Goal: Complete application form: Complete application form

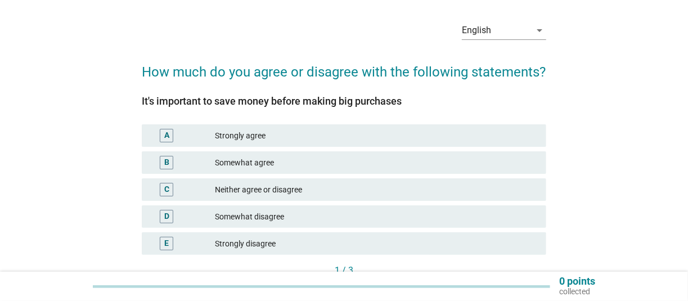
scroll to position [59, 0]
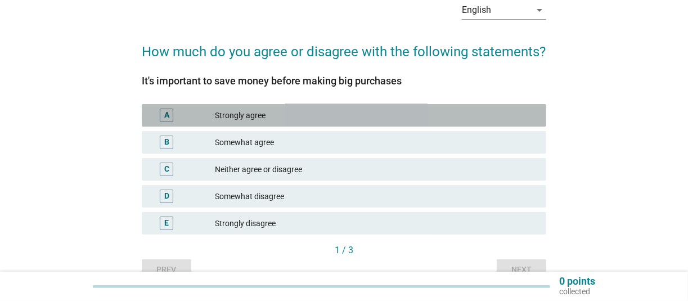
click at [246, 111] on div "Strongly agree" at bounding box center [376, 116] width 323 height 14
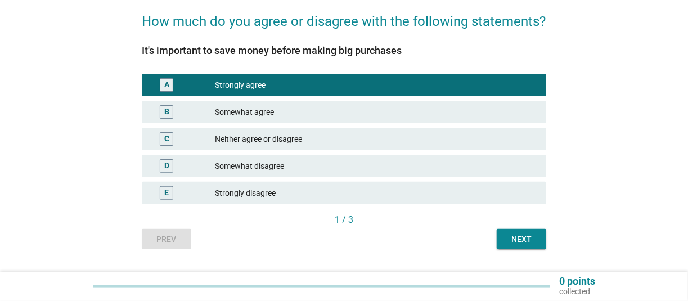
scroll to position [117, 0]
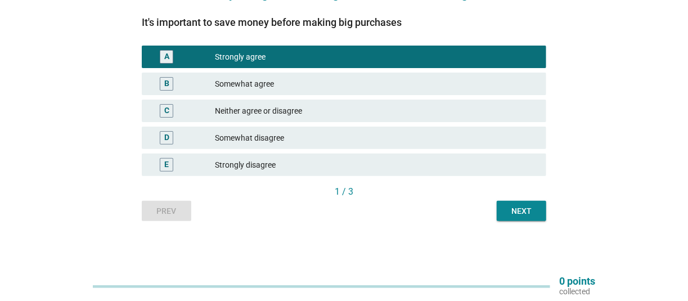
click at [520, 208] on div "Next" at bounding box center [522, 211] width 32 height 12
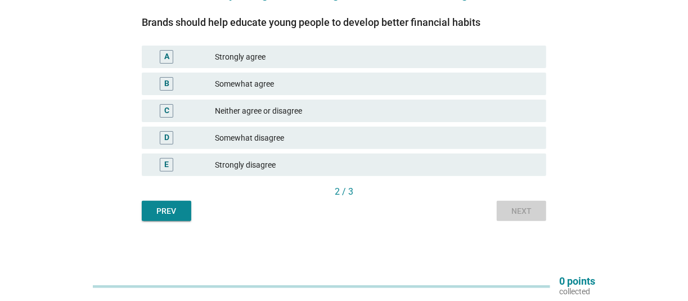
scroll to position [0, 0]
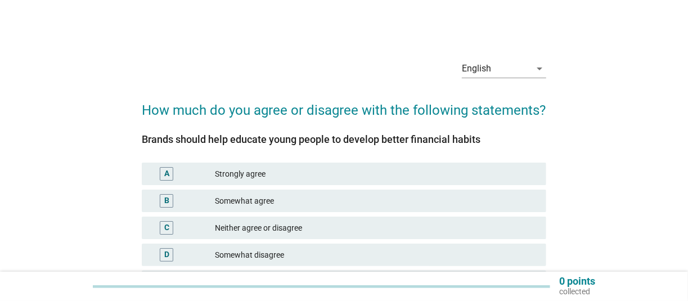
click at [281, 176] on div "Strongly agree" at bounding box center [376, 174] width 323 height 14
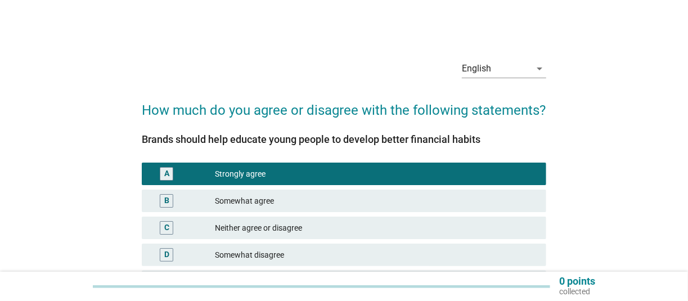
scroll to position [117, 0]
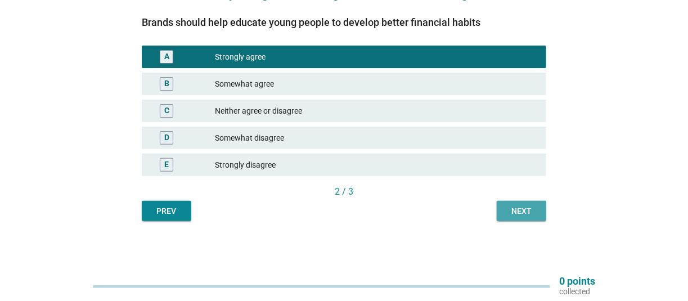
click at [511, 204] on button "Next" at bounding box center [522, 211] width 50 height 20
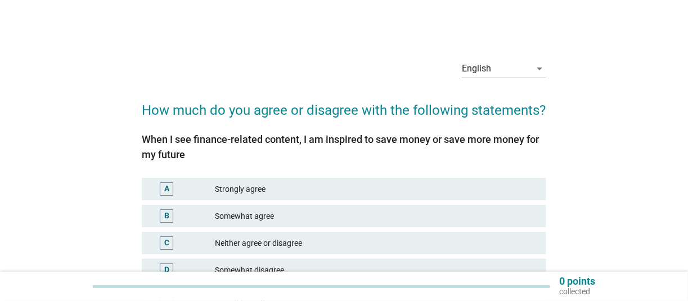
click at [242, 189] on div "Strongly agree" at bounding box center [376, 189] width 323 height 14
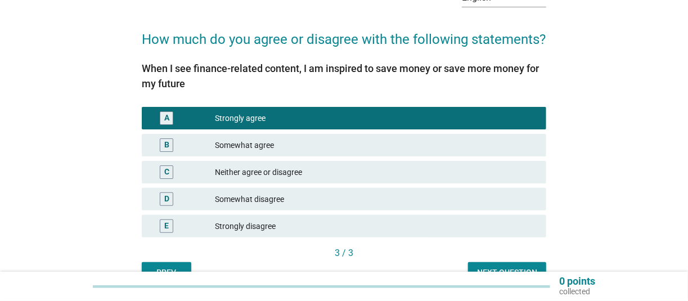
scroll to position [132, 0]
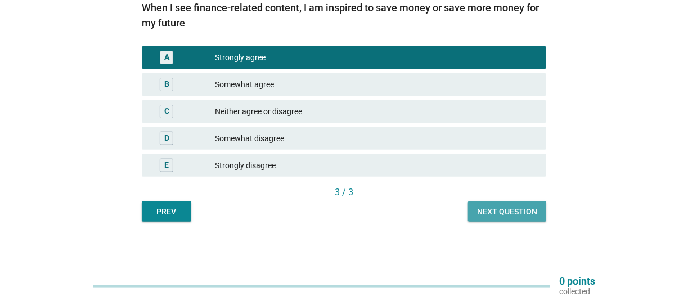
click at [489, 212] on div "Next question" at bounding box center [507, 212] width 60 height 12
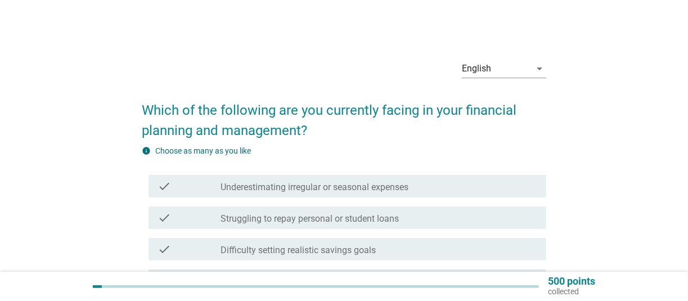
scroll to position [59, 0]
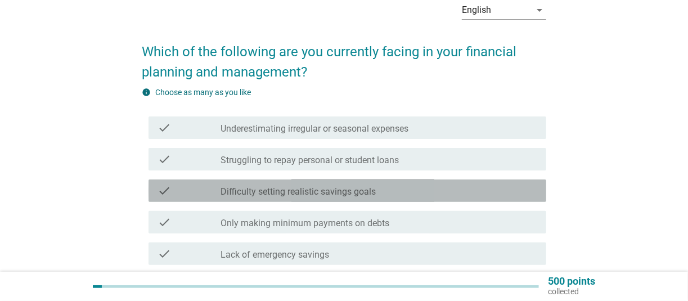
click at [327, 186] on label "Difficulty setting realistic savings goals" at bounding box center [298, 191] width 155 height 11
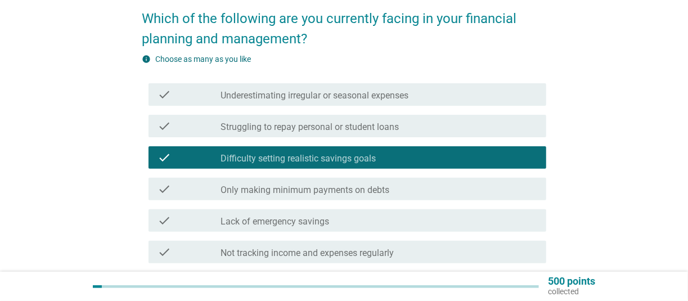
scroll to position [117, 0]
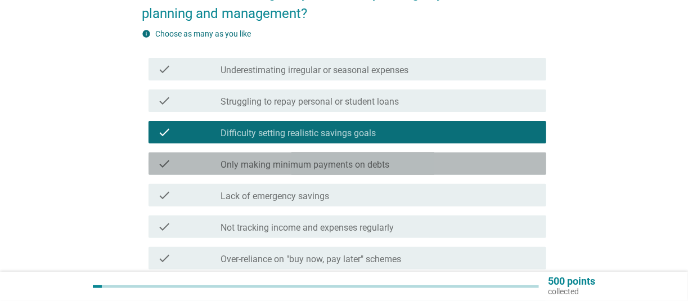
click at [334, 170] on label "Only making minimum payments on debts" at bounding box center [305, 164] width 169 height 11
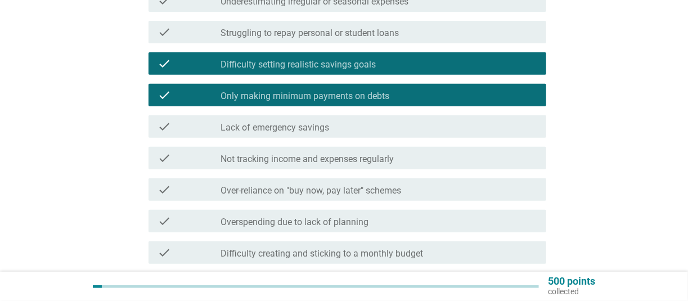
scroll to position [234, 0]
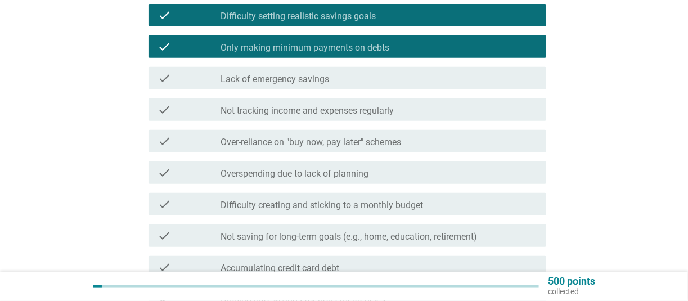
click at [354, 114] on label "Not tracking income and expenses regularly" at bounding box center [307, 110] width 173 height 11
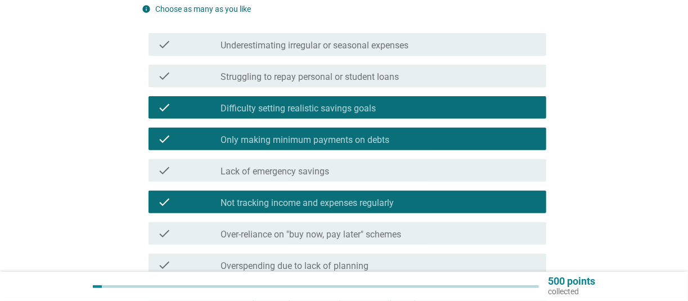
scroll to position [117, 0]
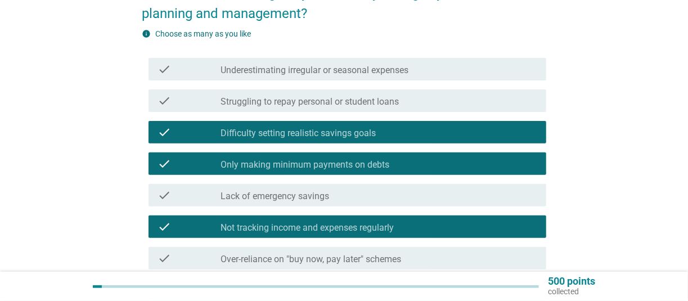
click at [380, 71] on label "Underestimating irregular or seasonal expenses" at bounding box center [315, 70] width 188 height 11
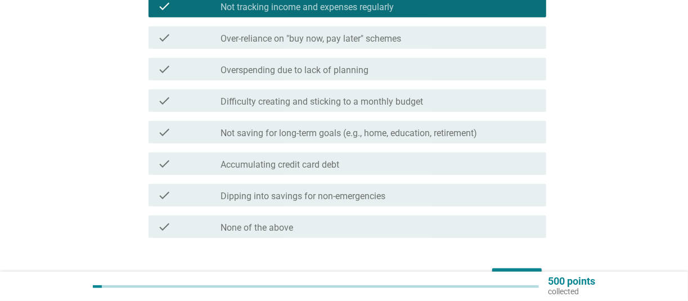
scroll to position [409, 0]
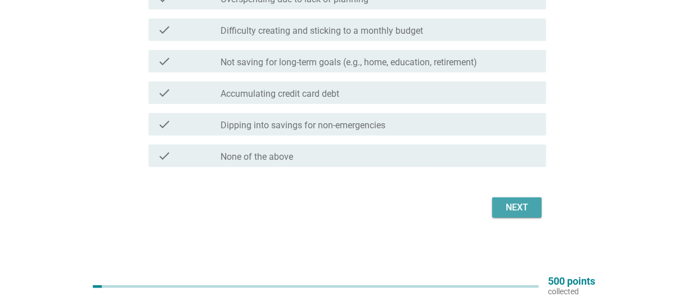
click at [524, 207] on div "Next" at bounding box center [518, 208] width 32 height 14
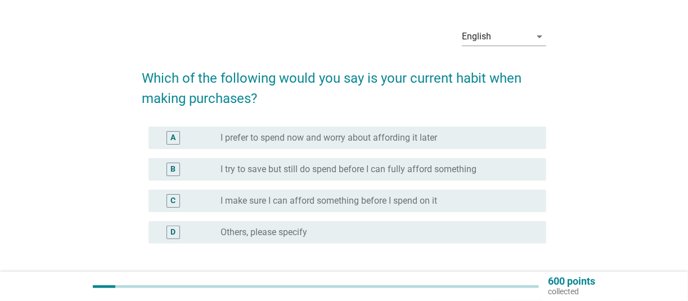
scroll to position [59, 0]
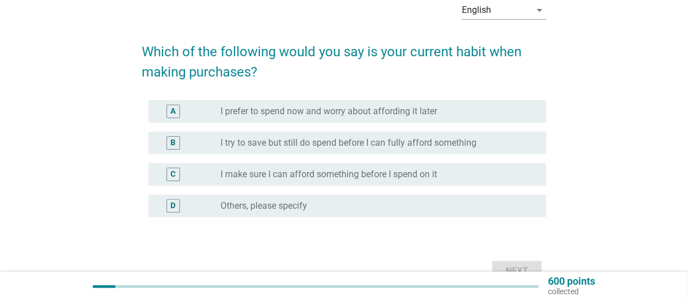
click at [330, 173] on label "I make sure I can afford something before I spend on it" at bounding box center [329, 174] width 217 height 11
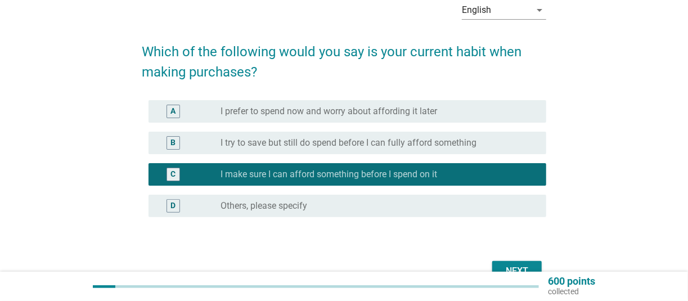
scroll to position [122, 0]
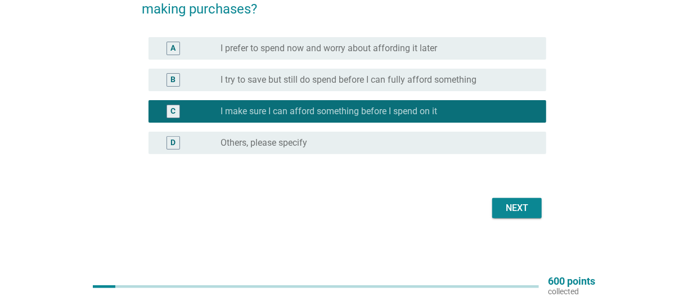
click at [519, 205] on div "Next" at bounding box center [518, 209] width 32 height 14
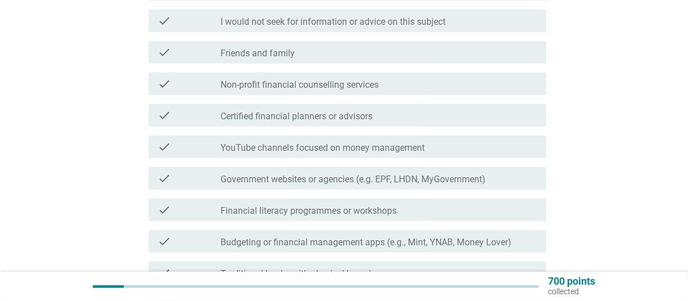
scroll to position [117, 0]
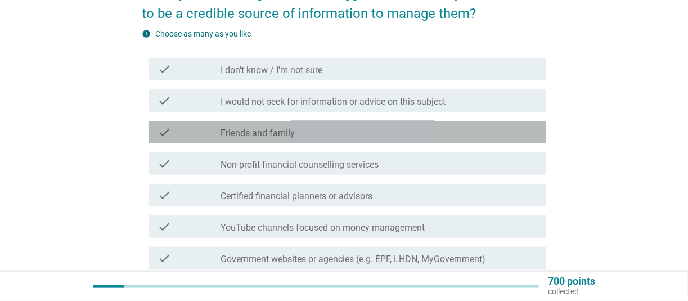
click at [279, 131] on label "Friends and family" at bounding box center [258, 133] width 74 height 11
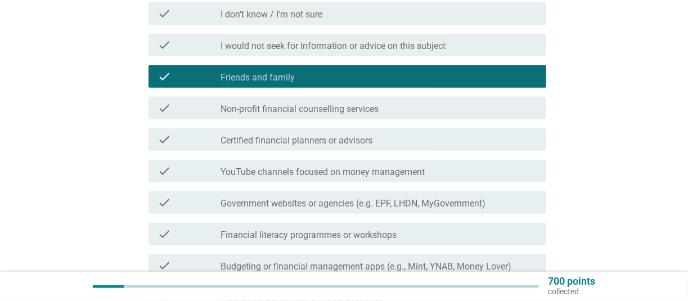
scroll to position [176, 0]
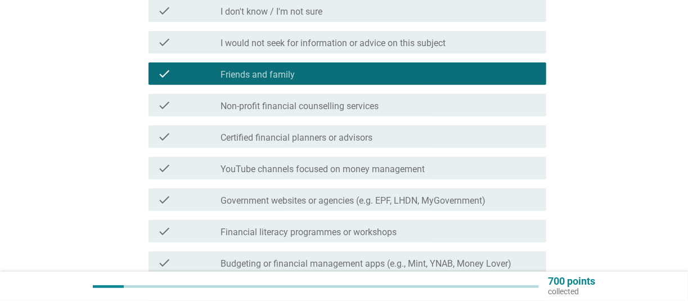
click at [315, 196] on label "Government websites or agencies (e.g. EPF, LHDN, MyGovernment)" at bounding box center [353, 200] width 265 height 11
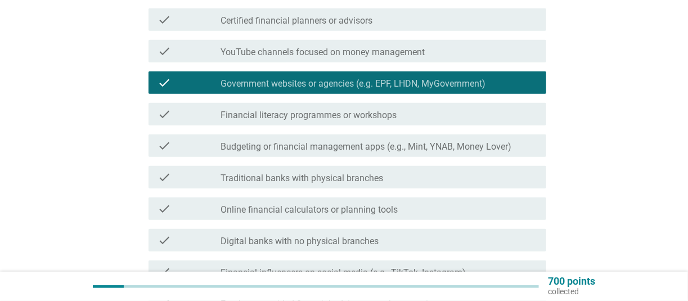
scroll to position [503, 0]
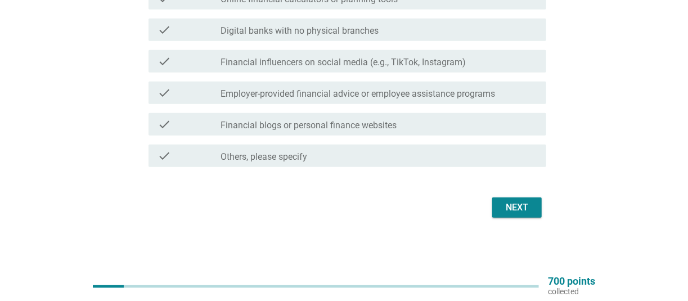
click at [527, 212] on div "Next" at bounding box center [518, 208] width 32 height 14
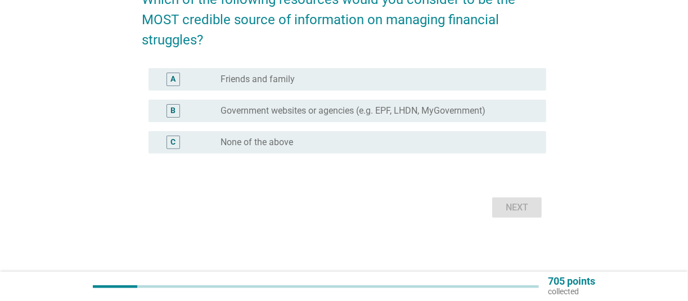
scroll to position [0, 0]
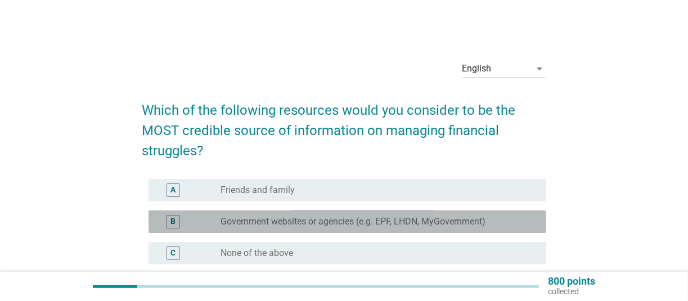
click at [175, 221] on div "B" at bounding box center [173, 222] width 5 height 12
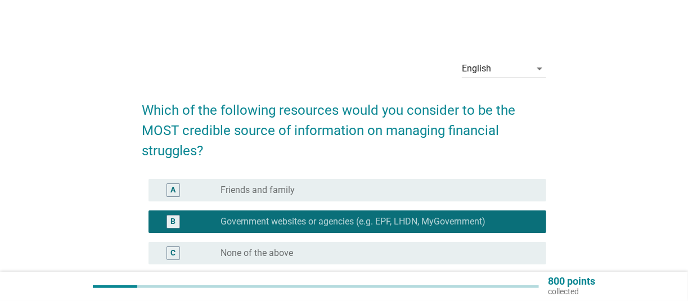
click at [191, 193] on div "A" at bounding box center [190, 191] width 64 height 14
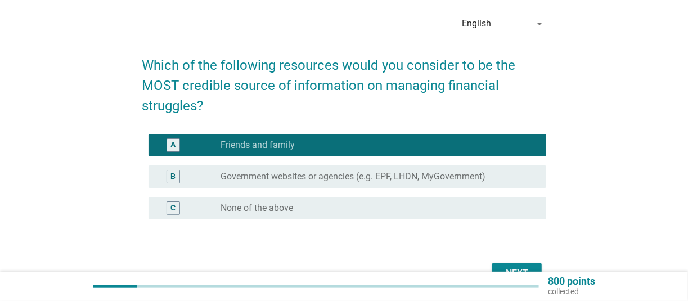
scroll to position [110, 0]
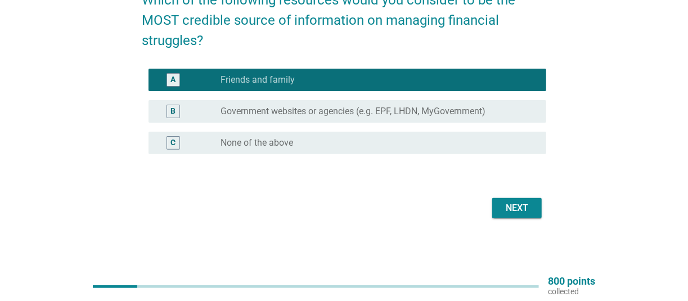
click at [518, 216] on button "Next" at bounding box center [518, 208] width 50 height 20
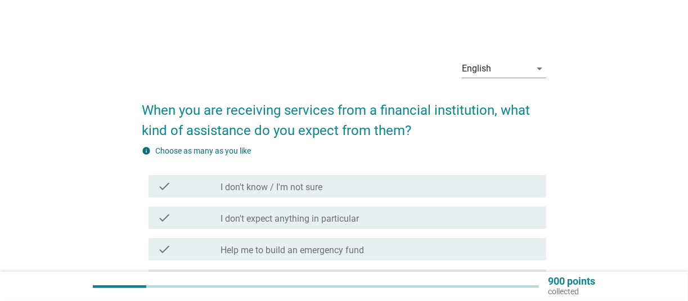
scroll to position [59, 0]
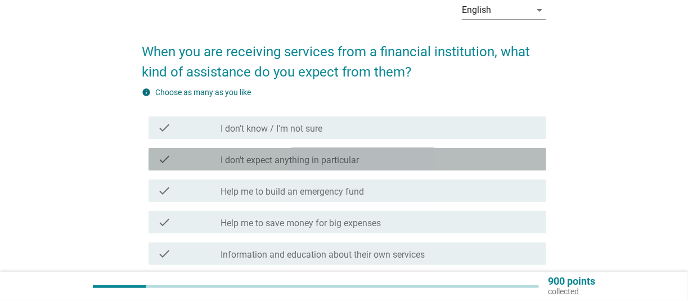
click at [378, 160] on div "check_box_outline_blank I don't expect anything in particular" at bounding box center [379, 160] width 317 height 14
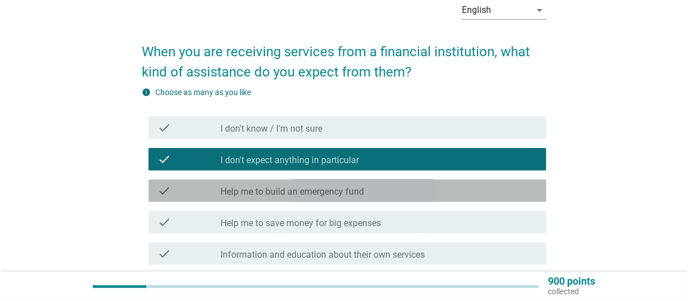
click at [391, 201] on div "check check_box_outline_blank Help me to build an emergency fund" at bounding box center [348, 191] width 398 height 23
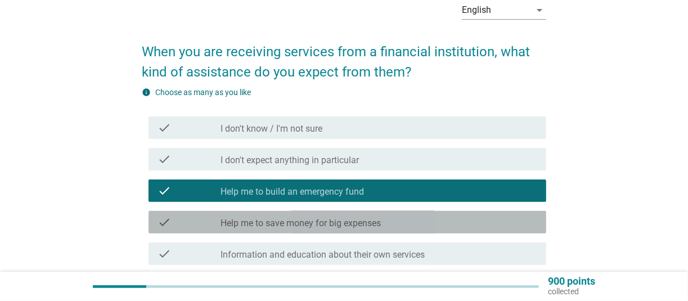
click at [377, 222] on label "Help me to save money for big expenses" at bounding box center [301, 223] width 160 height 11
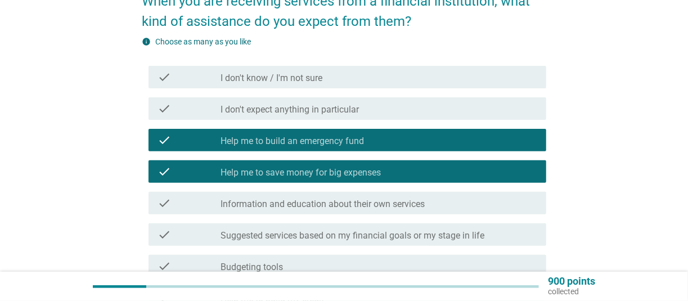
scroll to position [176, 0]
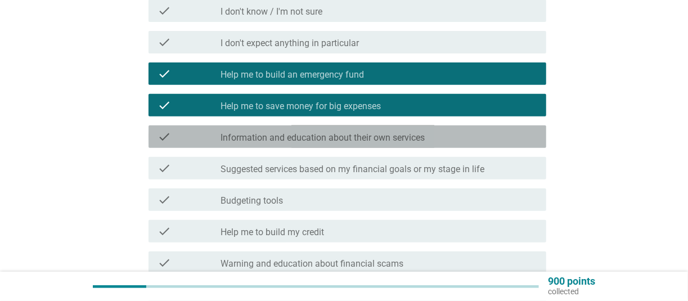
click at [428, 138] on div "check_box_outline_blank Information and education about their own services" at bounding box center [379, 137] width 317 height 14
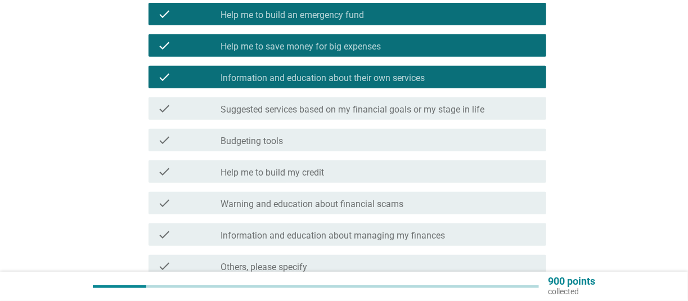
scroll to position [346, 0]
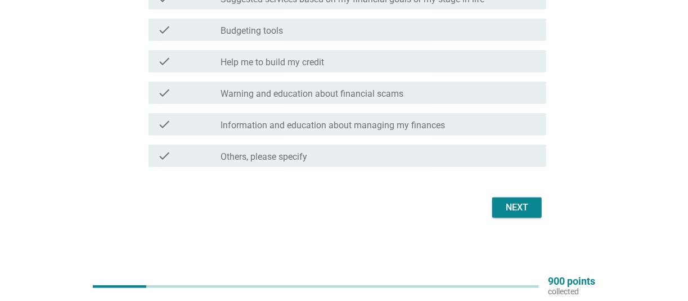
click at [522, 207] on div "Next" at bounding box center [518, 208] width 32 height 14
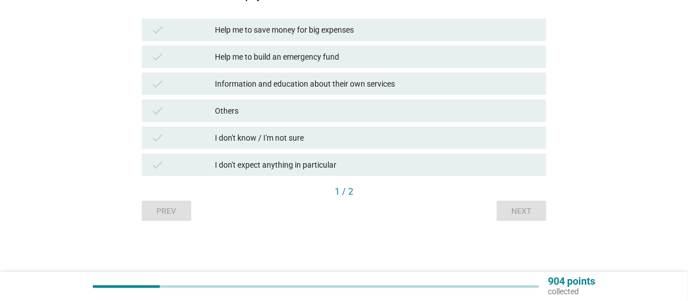
scroll to position [0, 0]
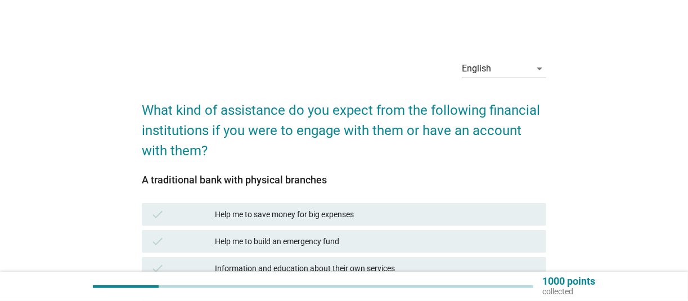
click at [423, 212] on div "Help me to save money for big expenses" at bounding box center [376, 215] width 323 height 14
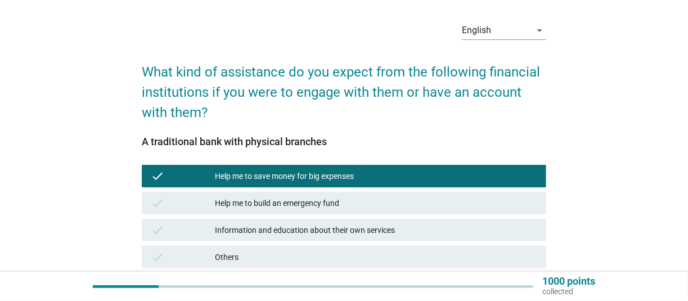
scroll to position [59, 0]
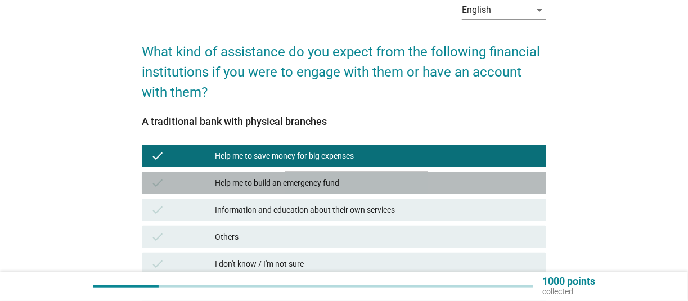
click at [355, 180] on div "Help me to build an emergency fund" at bounding box center [376, 183] width 323 height 14
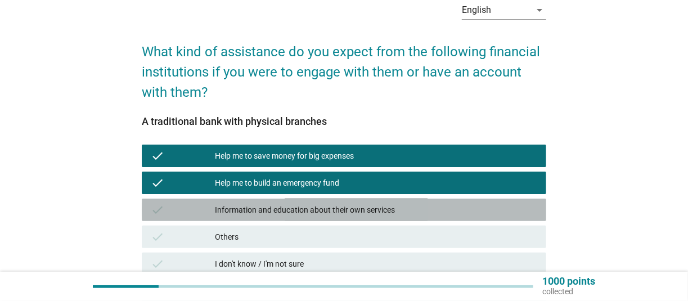
click at [344, 211] on div "Information and education about their own services" at bounding box center [376, 210] width 323 height 14
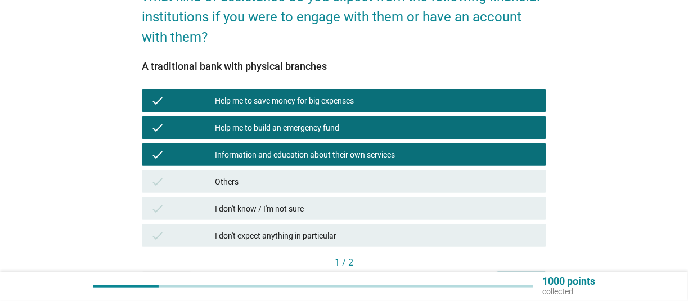
scroll to position [176, 0]
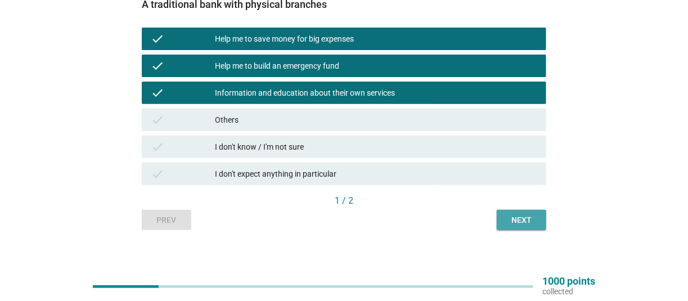
click at [518, 219] on div "Next" at bounding box center [522, 220] width 32 height 12
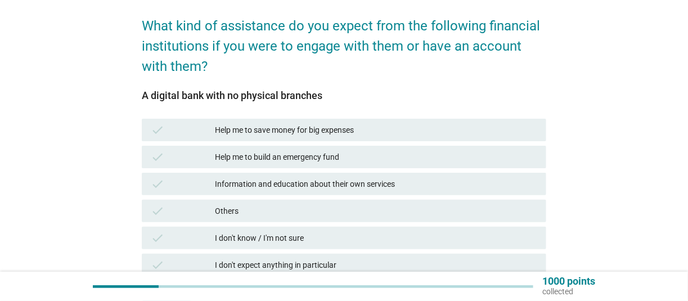
scroll to position [117, 0]
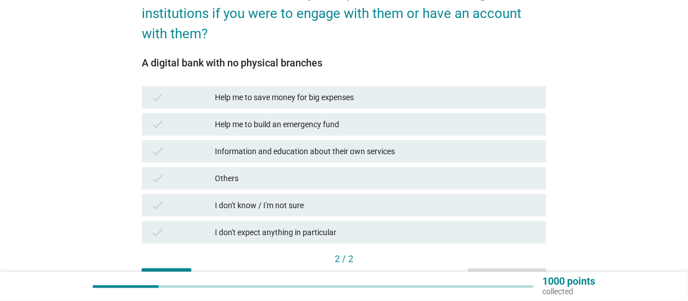
click at [335, 94] on div "Help me to save money for big expenses" at bounding box center [376, 98] width 323 height 14
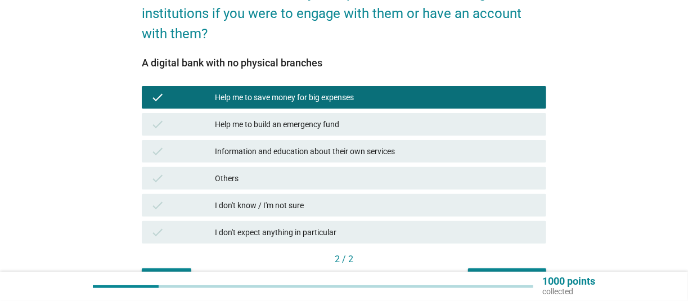
click at [325, 124] on div "Help me to build an emergency fund" at bounding box center [376, 125] width 323 height 14
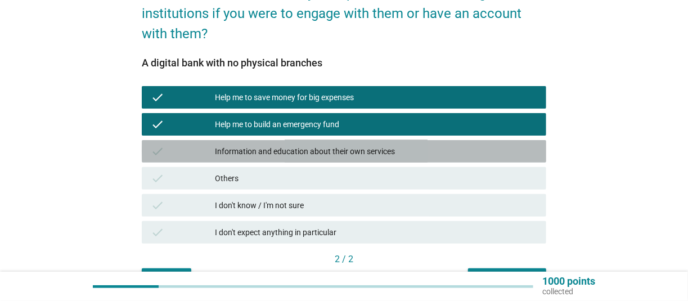
click at [318, 149] on div "Information and education about their own services" at bounding box center [376, 152] width 323 height 14
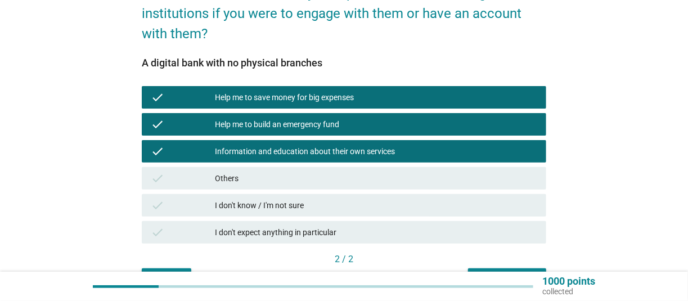
scroll to position [185, 0]
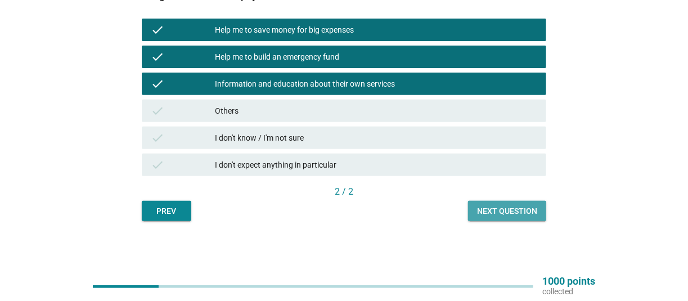
click at [495, 204] on button "Next question" at bounding box center [507, 211] width 78 height 20
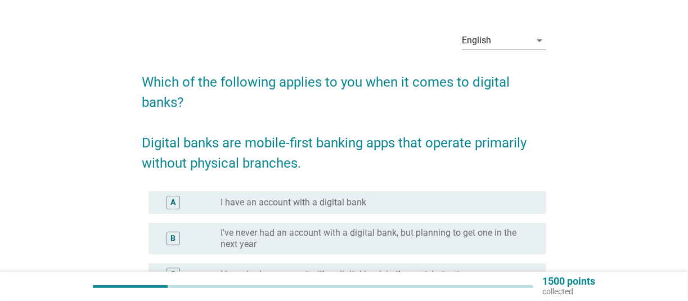
scroll to position [59, 0]
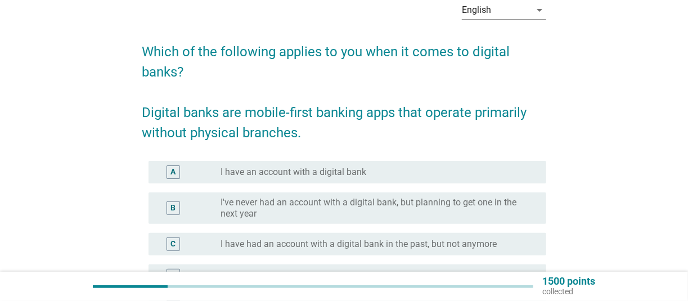
click at [373, 175] on div "radio_button_unchecked I have an account with a digital bank" at bounding box center [375, 172] width 308 height 11
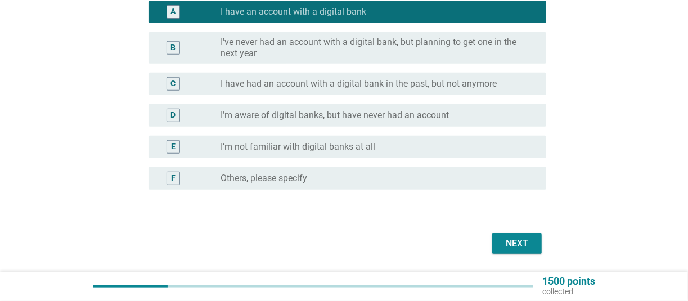
scroll to position [254, 0]
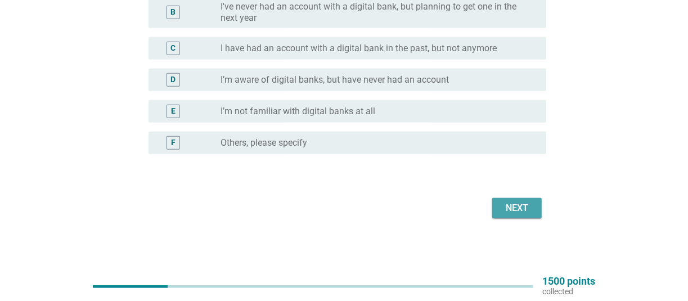
click at [524, 218] on button "Next" at bounding box center [518, 208] width 50 height 20
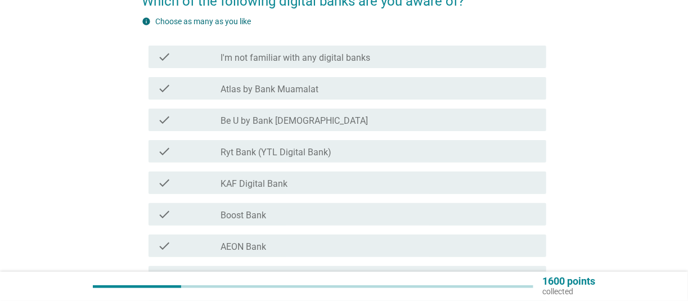
scroll to position [117, 0]
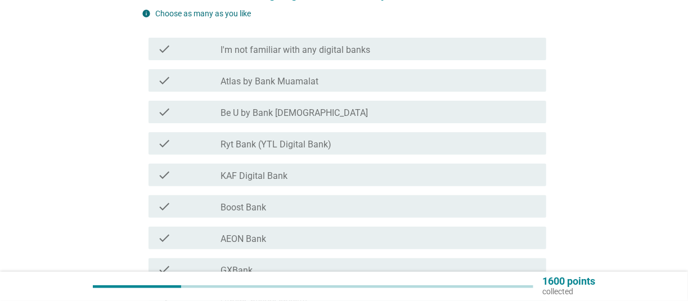
click at [298, 114] on div "check_box_outline_blank Be U by Bank [DEMOGRAPHIC_DATA]" at bounding box center [379, 112] width 317 height 14
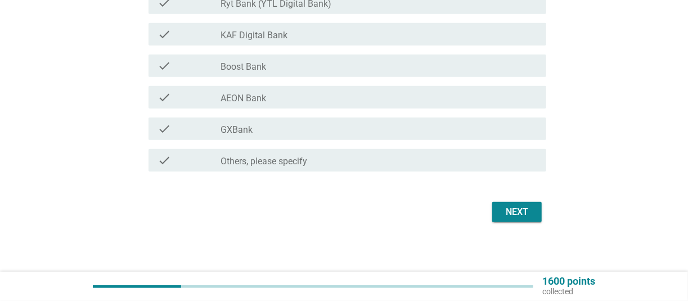
scroll to position [262, 0]
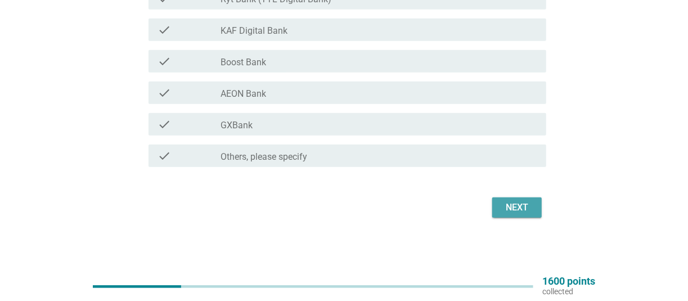
click at [517, 209] on div "Next" at bounding box center [518, 208] width 32 height 14
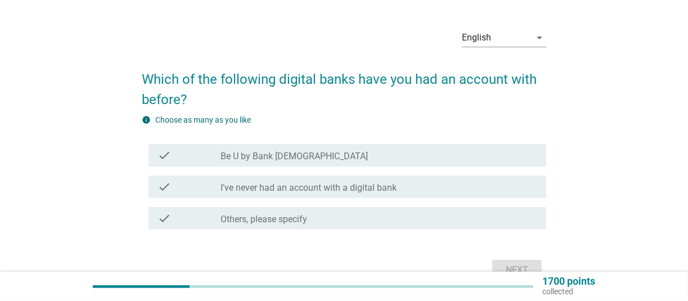
scroll to position [59, 0]
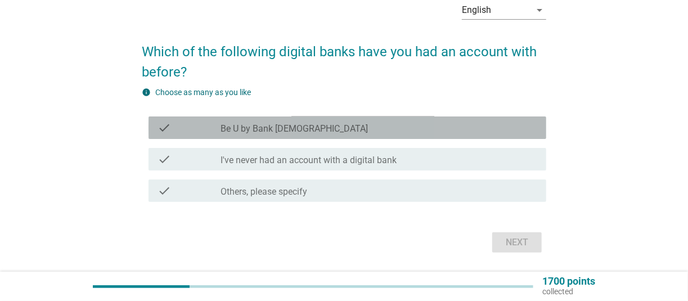
click at [307, 128] on div "check_box_outline_blank Be U by Bank [DEMOGRAPHIC_DATA]" at bounding box center [379, 128] width 317 height 14
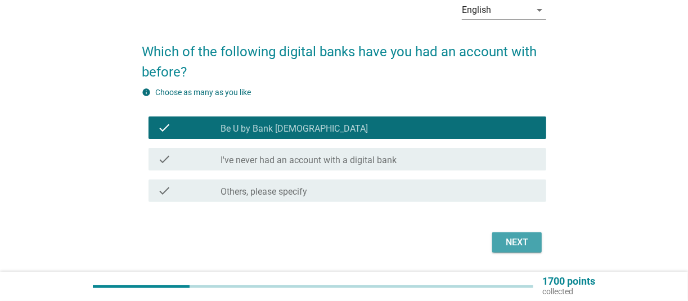
click at [522, 247] on div "Next" at bounding box center [518, 243] width 32 height 14
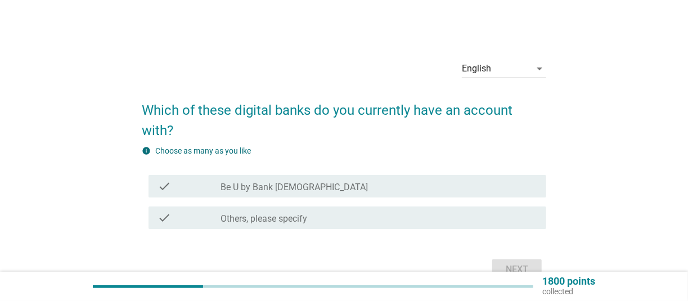
click at [326, 180] on div "check_box_outline_blank Be U by Bank [DEMOGRAPHIC_DATA]" at bounding box center [379, 187] width 317 height 14
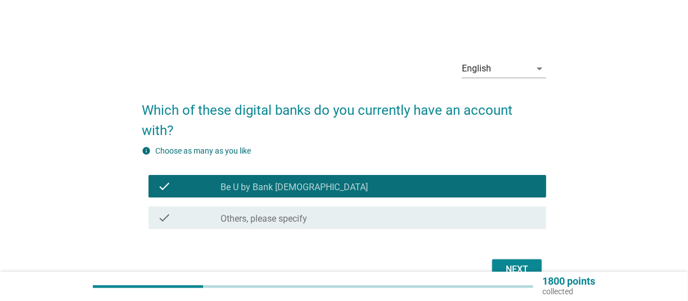
click at [534, 260] on button "Next" at bounding box center [518, 270] width 50 height 20
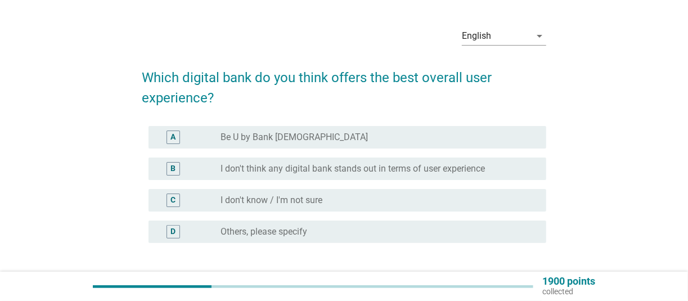
scroll to position [59, 0]
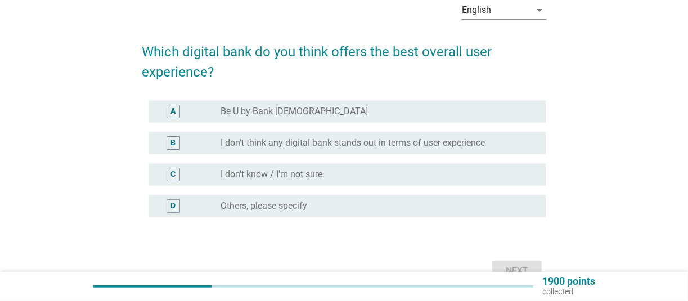
click at [363, 145] on label "I don't think any digital bank stands out in terms of user experience" at bounding box center [353, 142] width 265 height 11
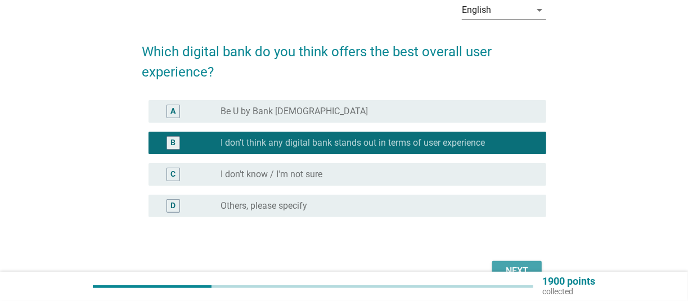
click at [503, 263] on button "Next" at bounding box center [518, 271] width 50 height 20
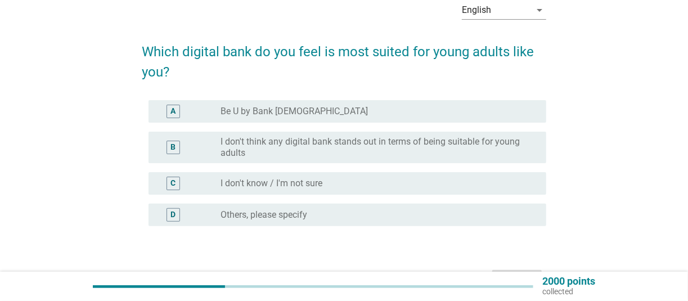
click at [306, 108] on div "radio_button_unchecked Be U by Bank [DEMOGRAPHIC_DATA]" at bounding box center [375, 111] width 308 height 11
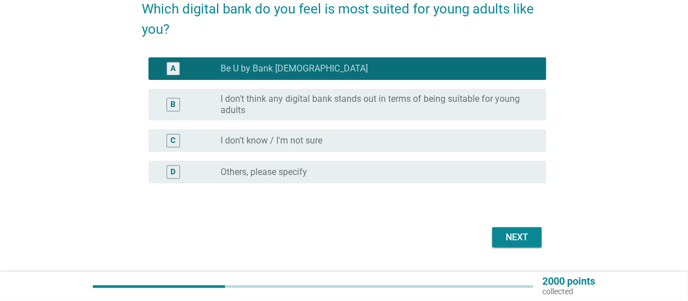
scroll to position [131, 0]
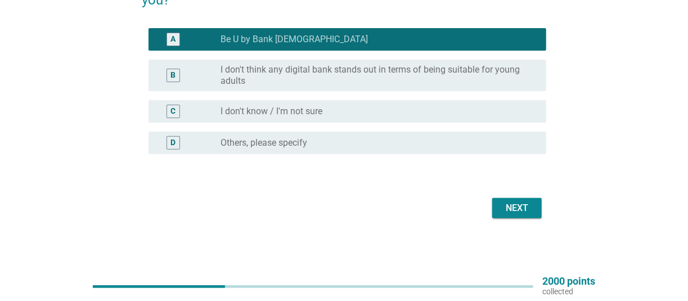
click at [525, 209] on div "Next" at bounding box center [518, 209] width 32 height 14
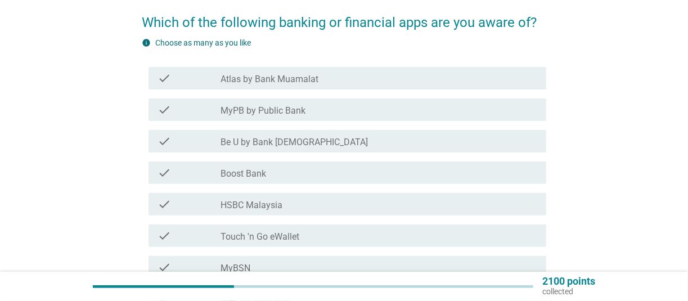
scroll to position [117, 0]
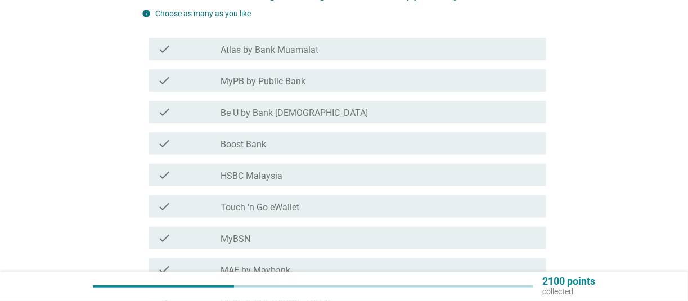
click at [240, 117] on label "Be U by Bank [DEMOGRAPHIC_DATA]" at bounding box center [294, 113] width 147 height 11
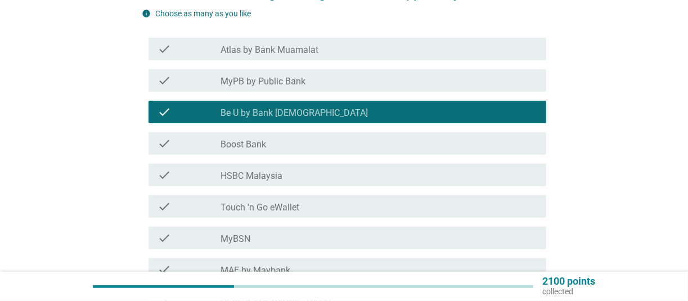
click at [236, 208] on label "Touch 'n Go eWallet" at bounding box center [260, 207] width 79 height 11
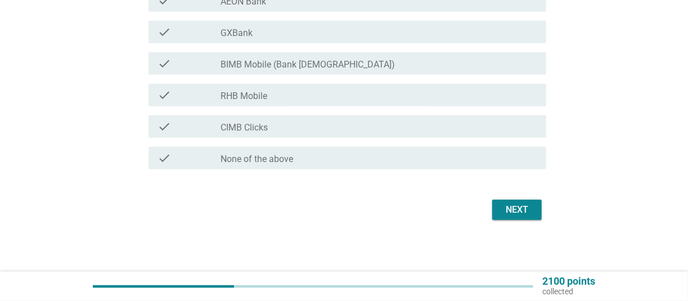
scroll to position [515, 0]
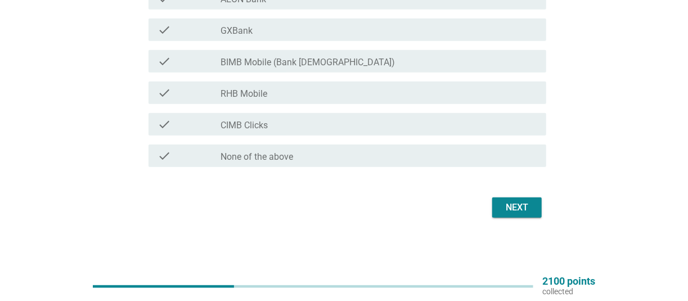
click at [210, 123] on div "check" at bounding box center [190, 125] width 64 height 14
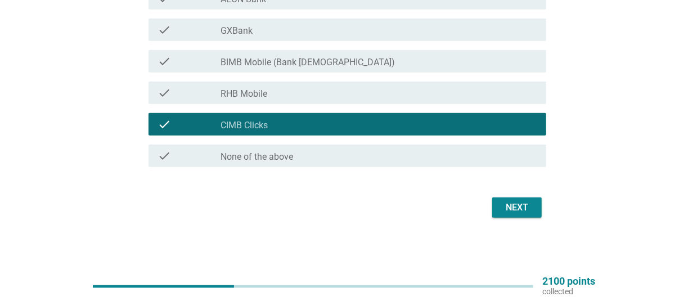
click at [357, 64] on div "check_box_outline_blank BIMB Mobile (Bank [DEMOGRAPHIC_DATA])" at bounding box center [379, 62] width 317 height 14
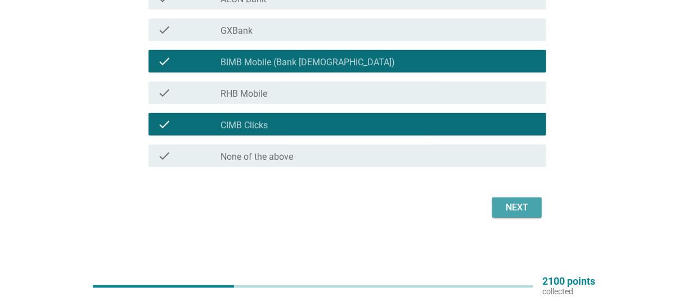
click at [509, 209] on div "Next" at bounding box center [518, 208] width 32 height 14
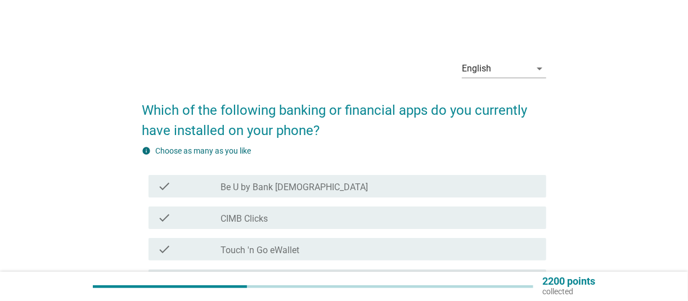
click at [242, 216] on label "CIMB Clicks" at bounding box center [244, 218] width 47 height 11
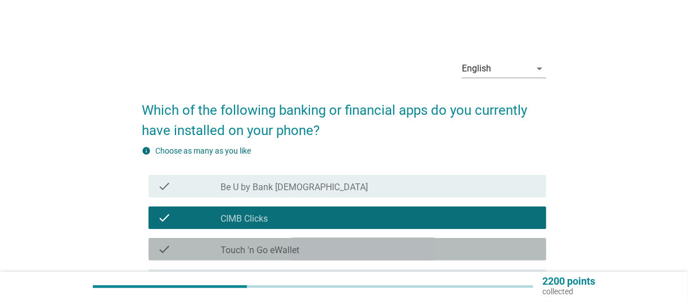
click at [232, 252] on label "Touch 'n Go eWallet" at bounding box center [260, 250] width 79 height 11
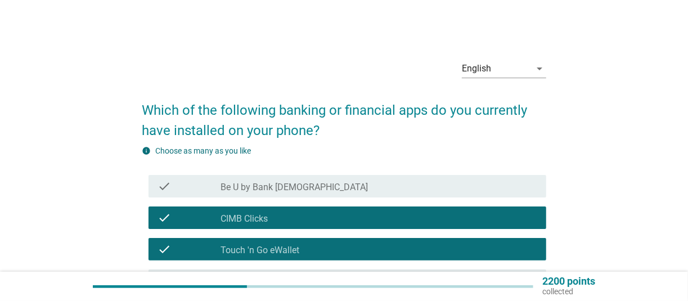
scroll to position [117, 0]
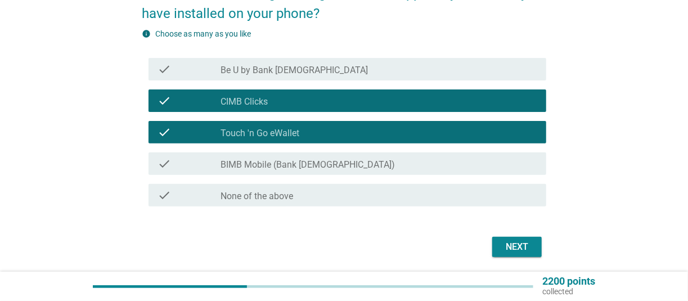
click at [351, 164] on div "check_box_outline_blank BIMB Mobile (Bank [DEMOGRAPHIC_DATA])" at bounding box center [379, 164] width 317 height 14
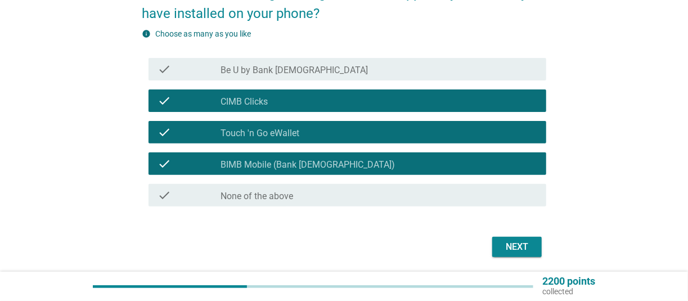
click at [458, 76] on div "check check_box_outline_blank Be U by Bank [DEMOGRAPHIC_DATA]" at bounding box center [348, 69] width 398 height 23
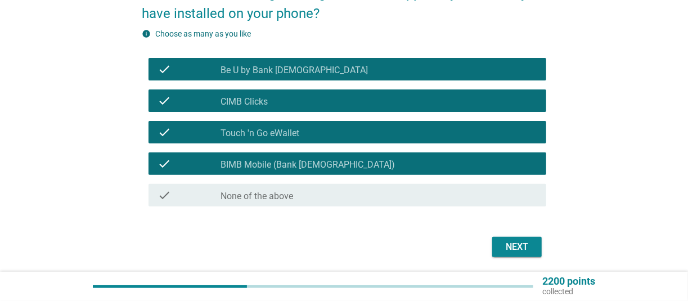
click at [513, 247] on div "Next" at bounding box center [518, 247] width 32 height 14
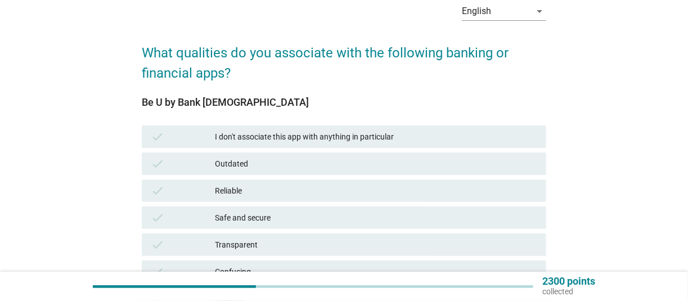
scroll to position [59, 0]
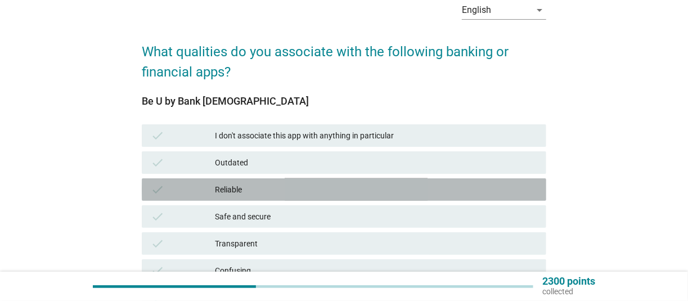
click at [316, 182] on div "check Reliable" at bounding box center [344, 189] width 405 height 23
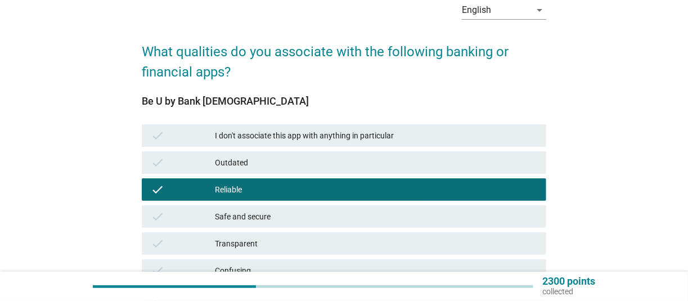
click at [298, 220] on div "Safe and secure" at bounding box center [376, 217] width 323 height 14
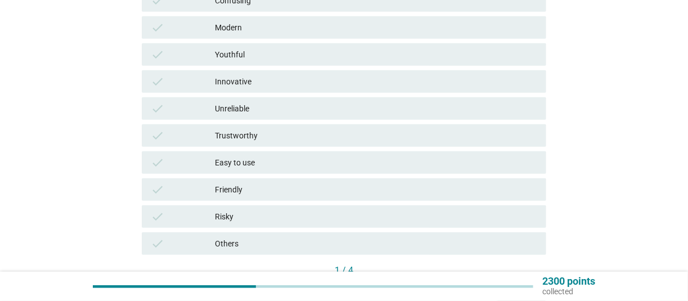
scroll to position [408, 0]
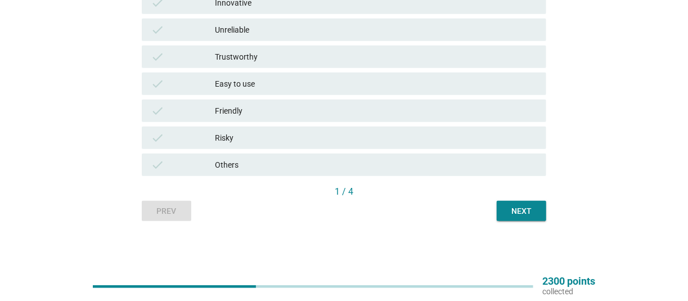
click at [530, 210] on div "Next" at bounding box center [522, 211] width 32 height 12
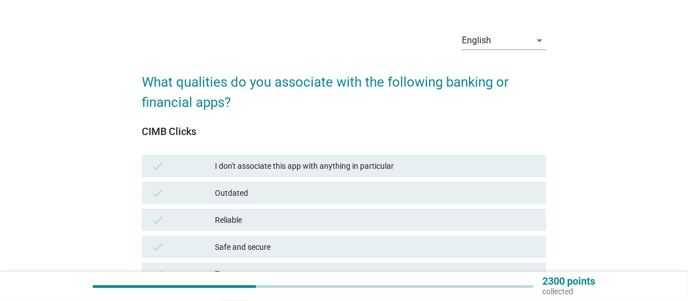
scroll to position [59, 0]
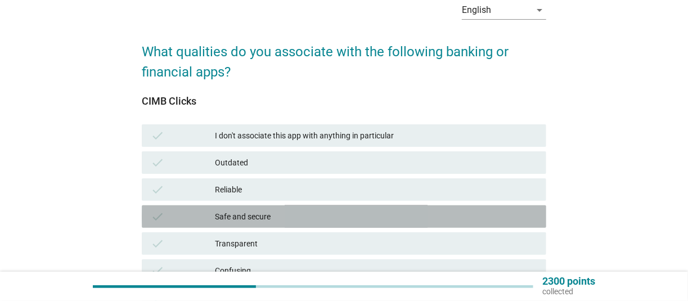
click at [263, 220] on div "Safe and secure" at bounding box center [376, 217] width 323 height 14
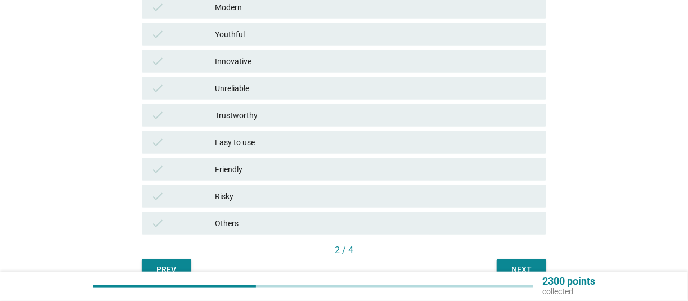
scroll to position [351, 0]
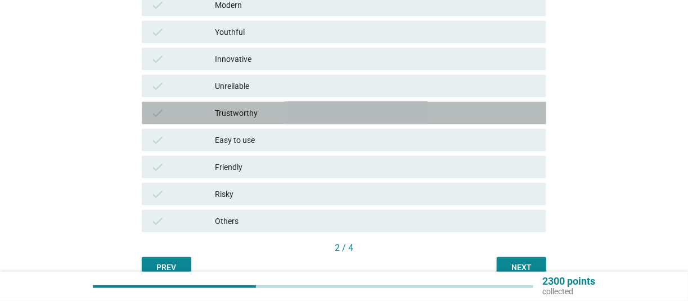
click at [283, 106] on div "check Trustworthy" at bounding box center [344, 113] width 405 height 23
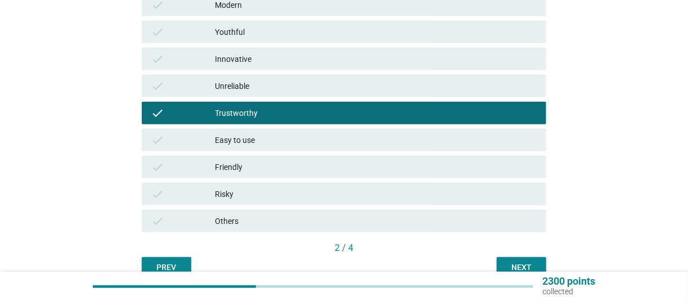
click at [535, 268] on div "Next" at bounding box center [522, 268] width 32 height 12
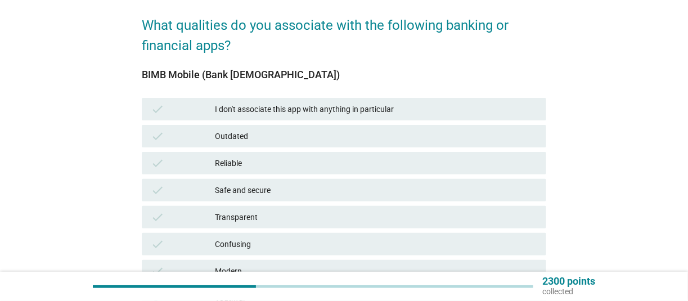
scroll to position [117, 0]
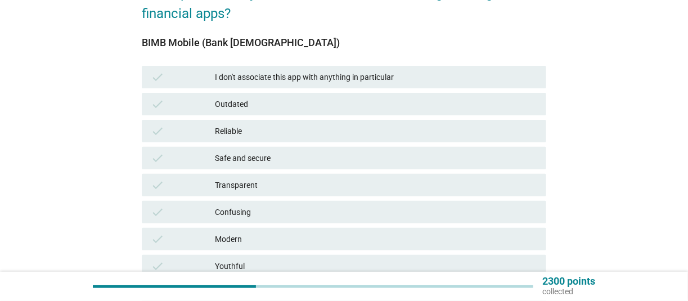
click at [288, 160] on div "Safe and secure" at bounding box center [376, 158] width 323 height 14
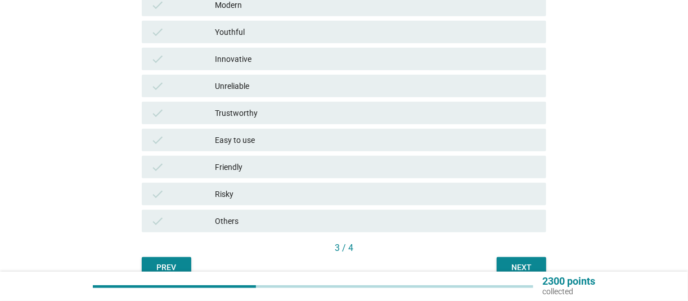
scroll to position [408, 0]
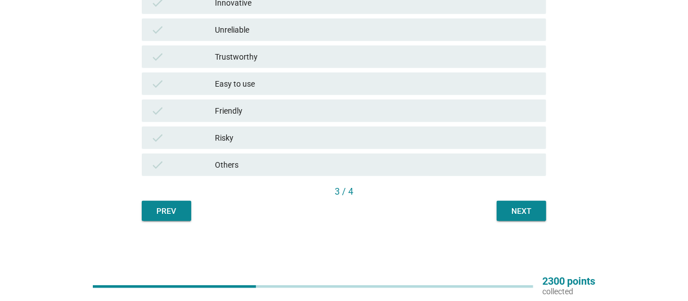
click at [521, 208] on div "Next" at bounding box center [522, 211] width 32 height 12
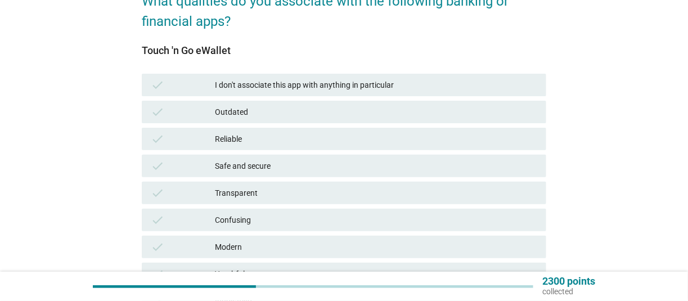
scroll to position [117, 0]
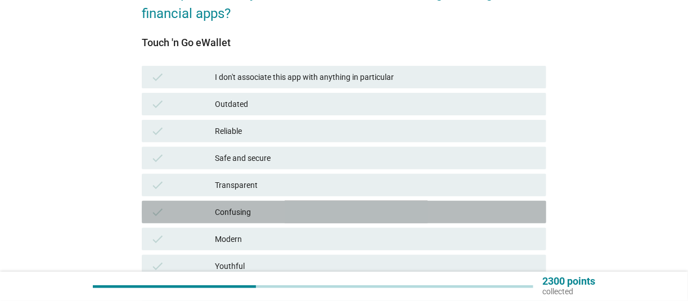
click at [265, 205] on div "check Confusing" at bounding box center [344, 212] width 405 height 23
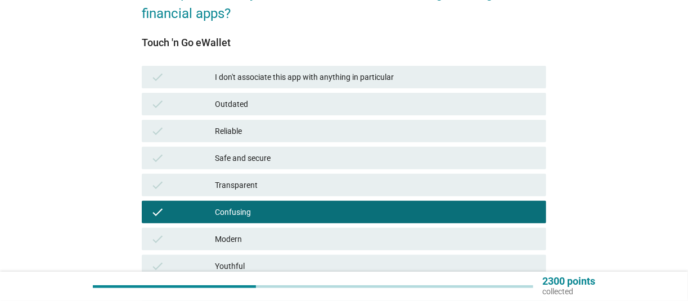
scroll to position [351, 0]
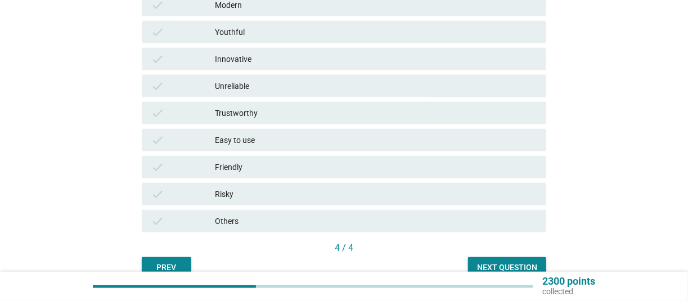
click at [503, 262] on div "Next question" at bounding box center [507, 268] width 60 height 12
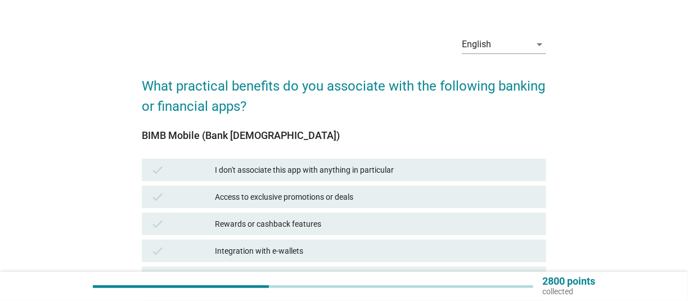
scroll to position [59, 0]
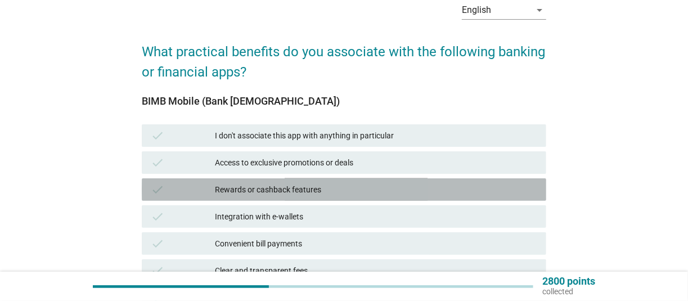
click at [359, 191] on div "Rewards or cashback features" at bounding box center [376, 190] width 323 height 14
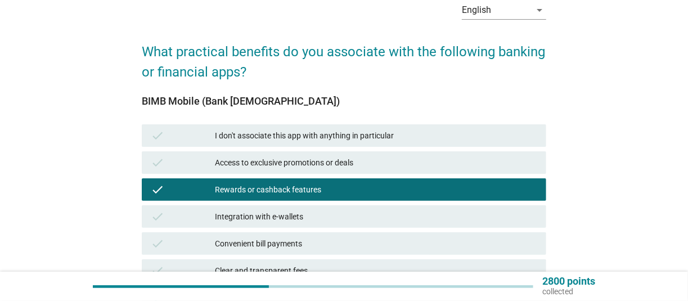
scroll to position [293, 0]
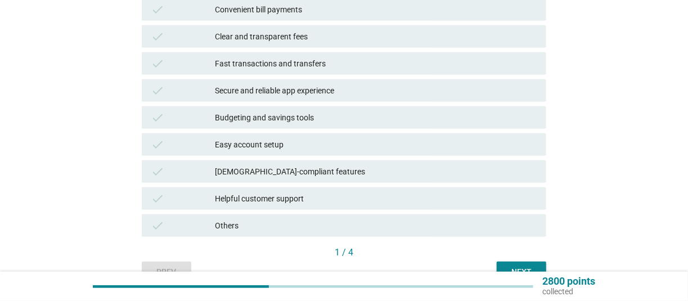
click at [342, 11] on div "Convenient bill payments" at bounding box center [376, 10] width 323 height 14
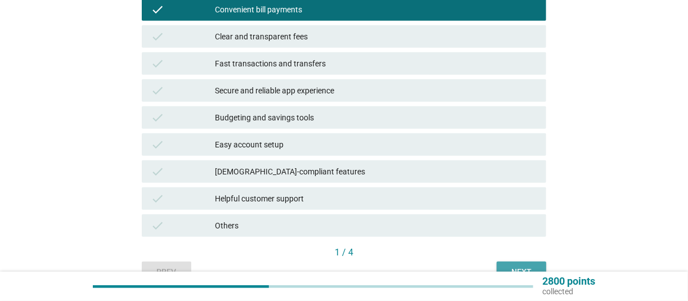
click at [525, 266] on button "Next" at bounding box center [522, 272] width 50 height 20
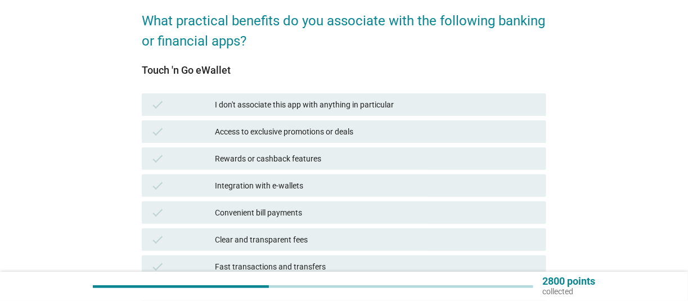
scroll to position [117, 0]
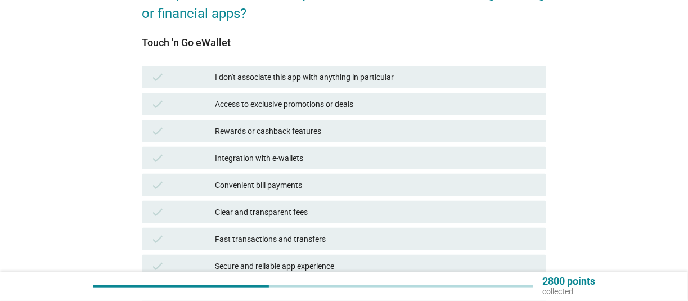
click at [360, 78] on div "I don't associate this app with anything in particular" at bounding box center [376, 77] width 323 height 14
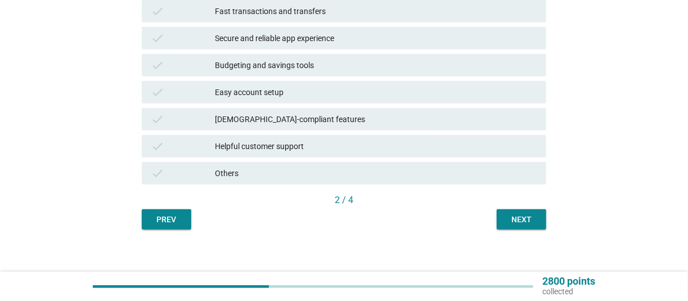
scroll to position [354, 0]
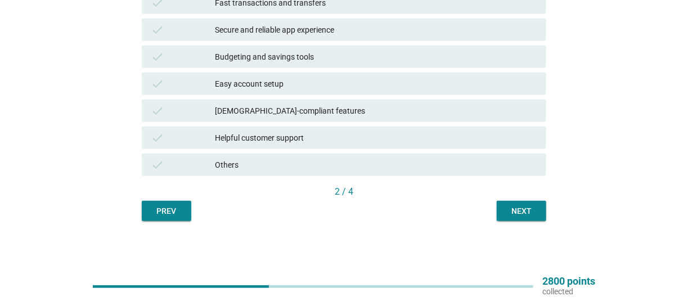
click at [522, 210] on div "Next" at bounding box center [522, 211] width 32 height 12
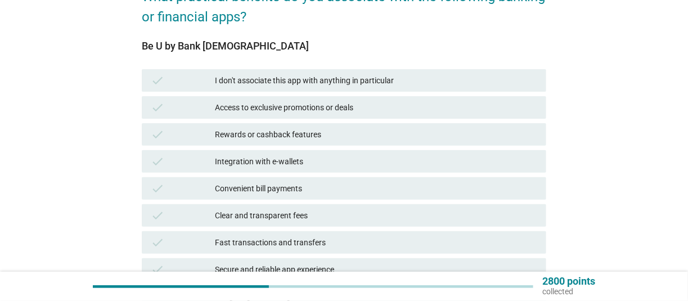
scroll to position [117, 0]
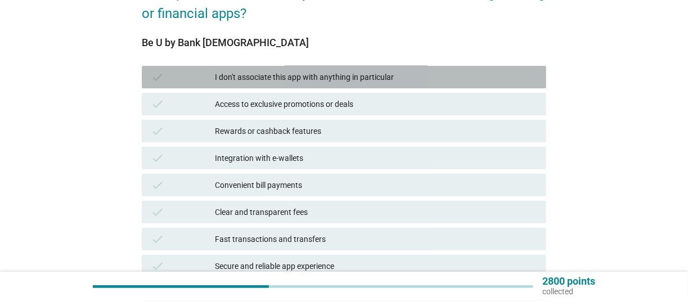
click at [289, 76] on div "I don't associate this app with anything in particular" at bounding box center [376, 77] width 323 height 14
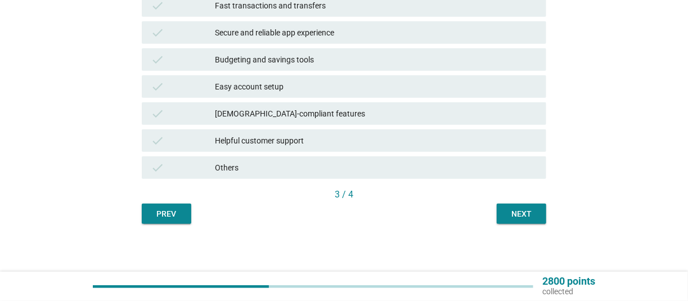
scroll to position [354, 0]
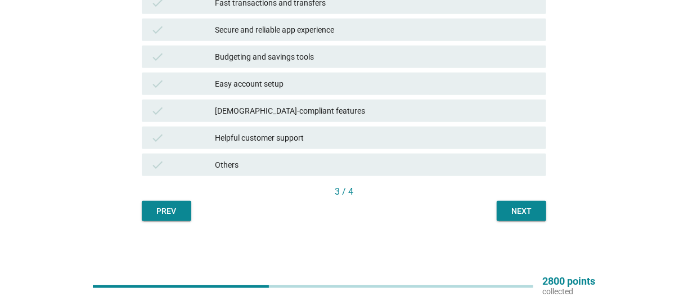
click at [511, 209] on div "Next" at bounding box center [522, 211] width 32 height 12
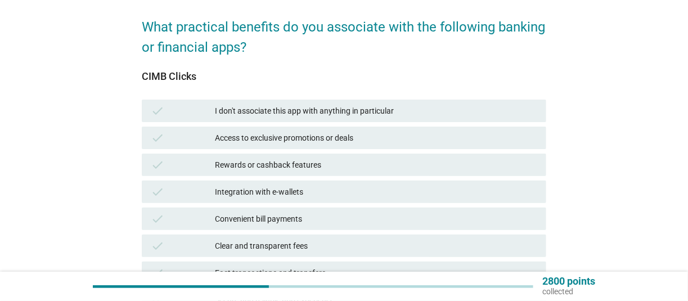
scroll to position [117, 0]
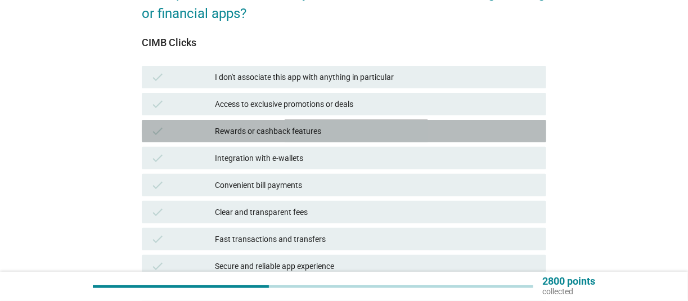
click at [307, 138] on div "check Rewards or cashback features" at bounding box center [344, 131] width 405 height 23
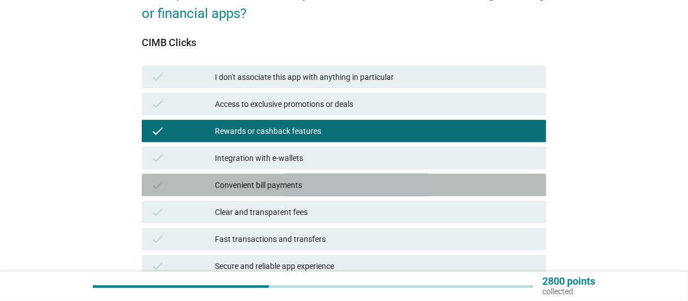
click at [272, 186] on div "Convenient bill payments" at bounding box center [376, 185] width 323 height 14
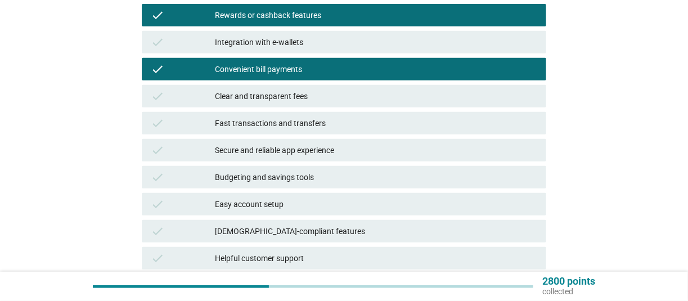
scroll to position [234, 0]
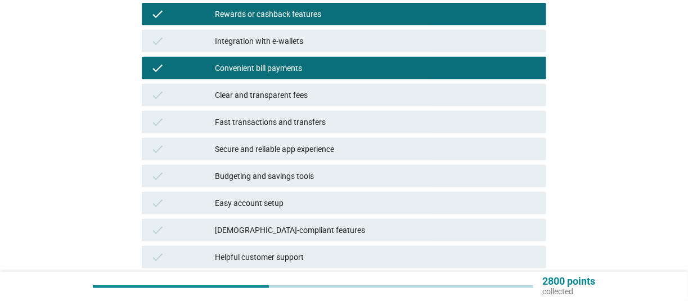
click at [288, 112] on div "check Fast transactions and transfers" at bounding box center [344, 122] width 405 height 23
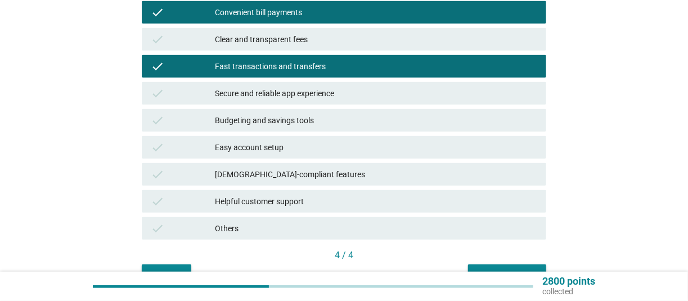
scroll to position [351, 0]
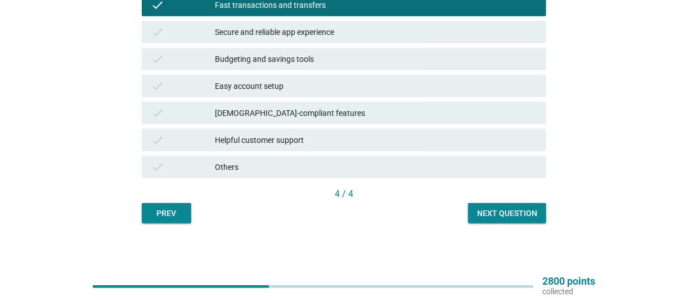
click at [267, 28] on div "Secure and reliable app experience" at bounding box center [376, 32] width 323 height 14
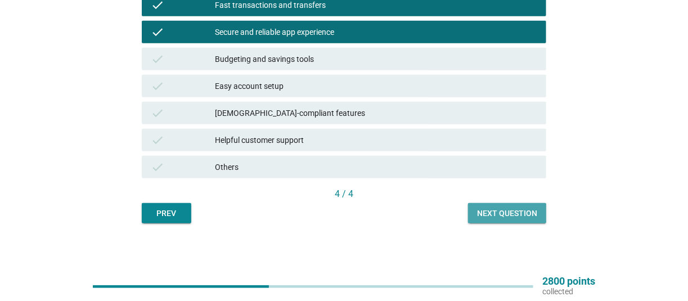
click at [504, 213] on div "Next question" at bounding box center [507, 214] width 60 height 12
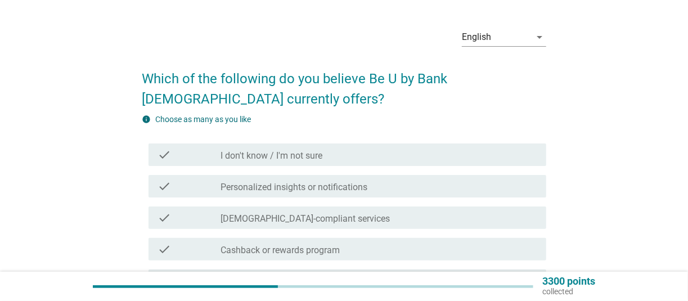
scroll to position [59, 0]
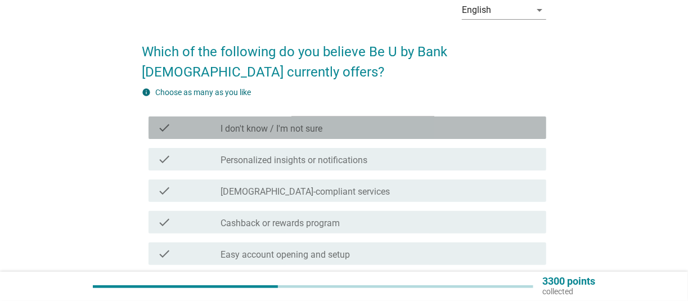
click at [348, 135] on div "check check_box_outline_blank I don't know / I'm not sure" at bounding box center [348, 128] width 398 height 23
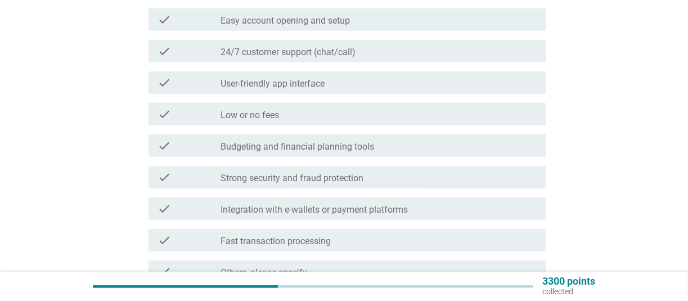
scroll to position [409, 0]
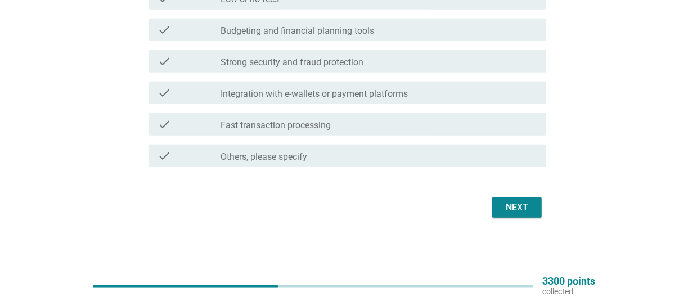
click at [499, 208] on button "Next" at bounding box center [518, 208] width 50 height 20
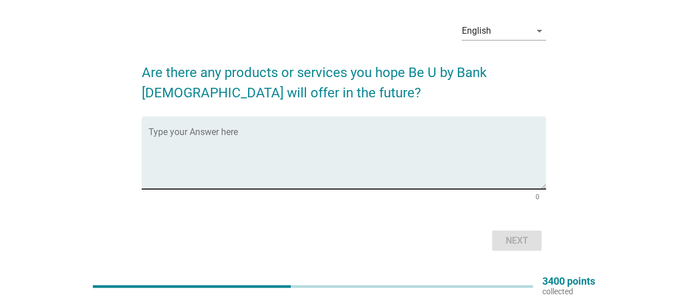
scroll to position [0, 0]
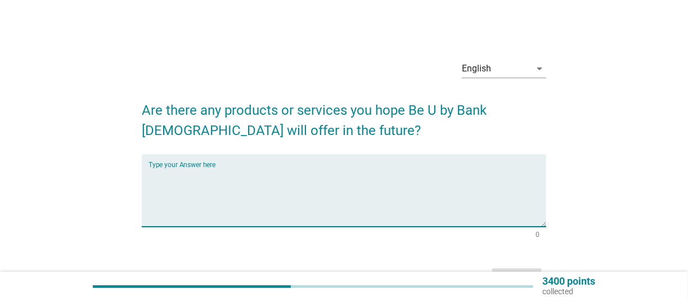
click at [333, 213] on textarea "Type your Answer here" at bounding box center [348, 197] width 398 height 59
type textarea "-"
click at [619, 203] on div "English arrow_drop_down Are there any products or services you hope Be U by Ban…" at bounding box center [344, 172] width 634 height 260
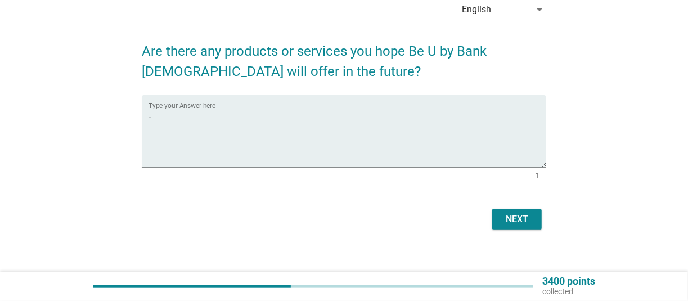
scroll to position [71, 0]
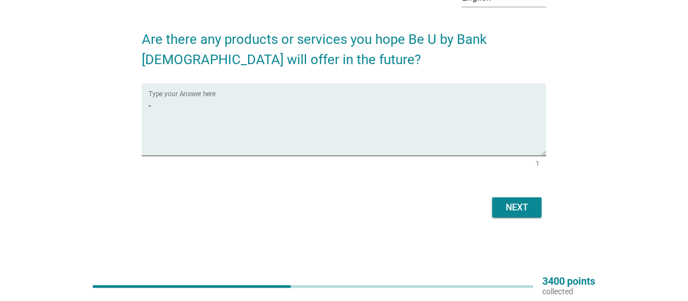
click at [524, 207] on div "Next" at bounding box center [518, 208] width 32 height 14
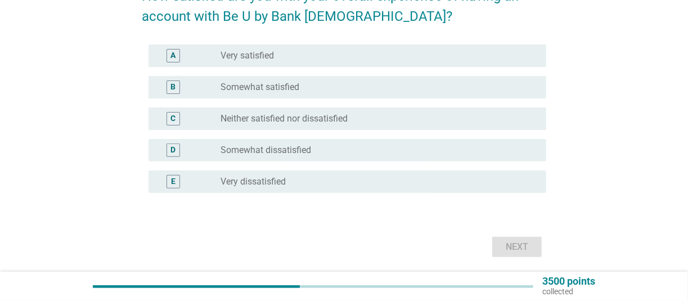
scroll to position [117, 0]
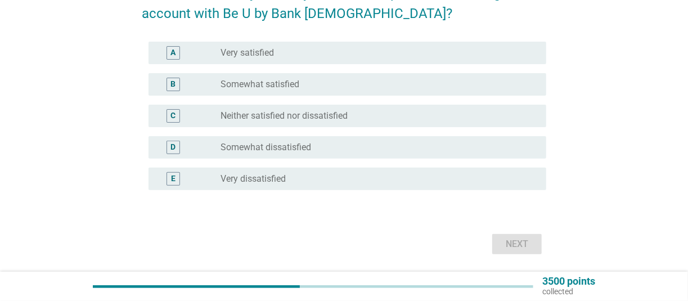
click at [322, 87] on div "radio_button_unchecked Somewhat satisfied" at bounding box center [375, 84] width 308 height 11
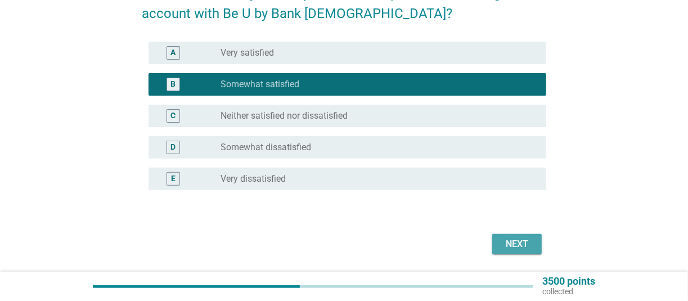
click at [522, 243] on div "Next" at bounding box center [518, 245] width 32 height 14
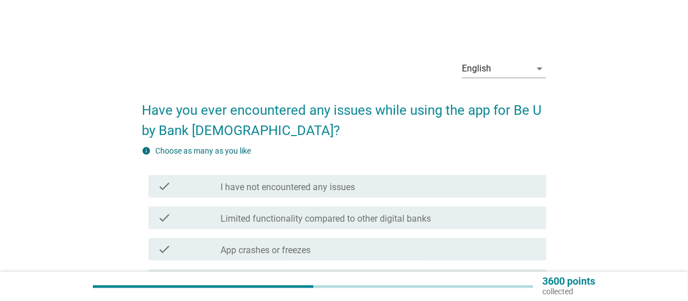
scroll to position [59, 0]
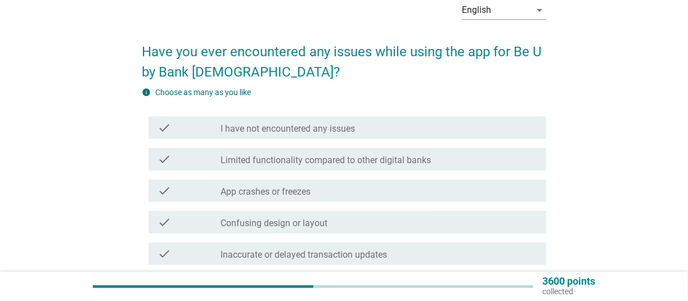
click at [341, 135] on div "check check_box_outline_blank I have not encountered any issues" at bounding box center [348, 128] width 398 height 23
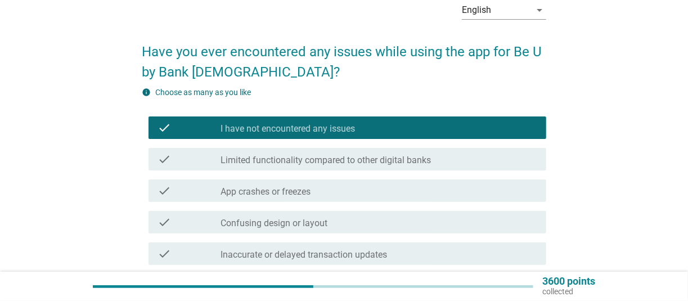
scroll to position [351, 0]
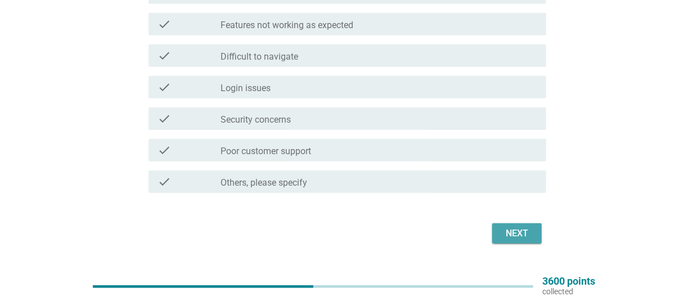
click at [531, 237] on div "Next" at bounding box center [518, 234] width 32 height 14
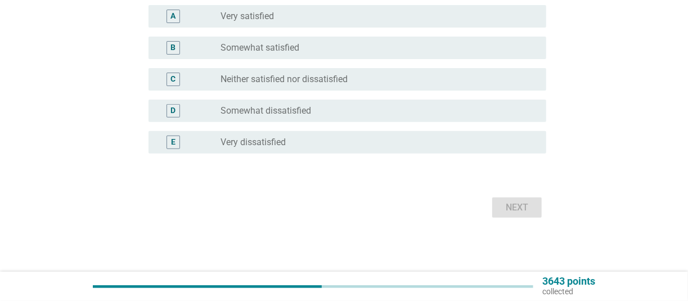
scroll to position [0, 0]
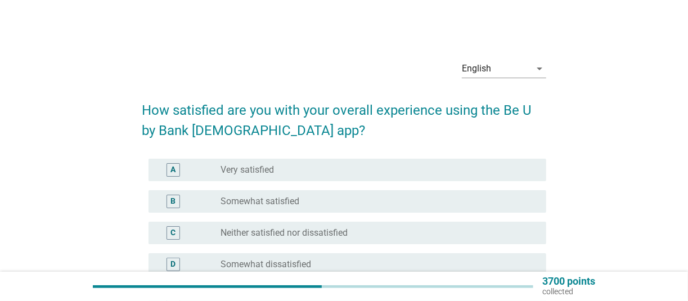
click at [308, 202] on div "radio_button_unchecked Somewhat satisfied" at bounding box center [375, 201] width 308 height 11
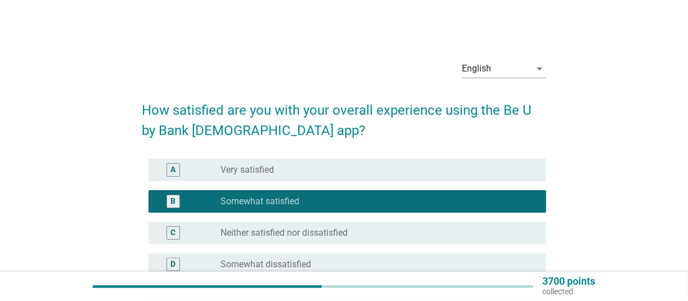
scroll to position [153, 0]
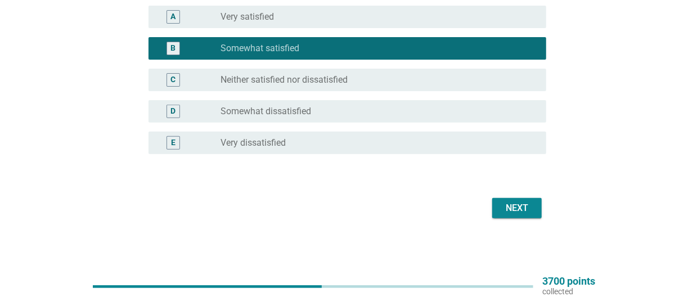
click at [514, 212] on div "Next" at bounding box center [518, 209] width 32 height 14
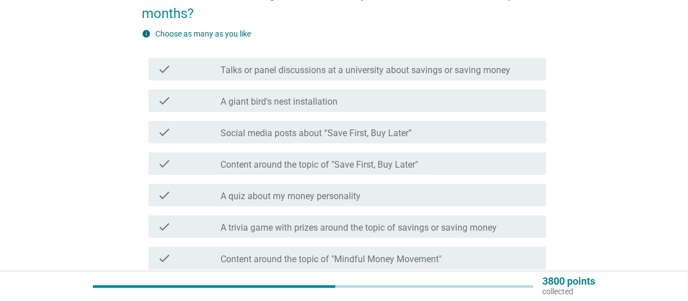
scroll to position [176, 0]
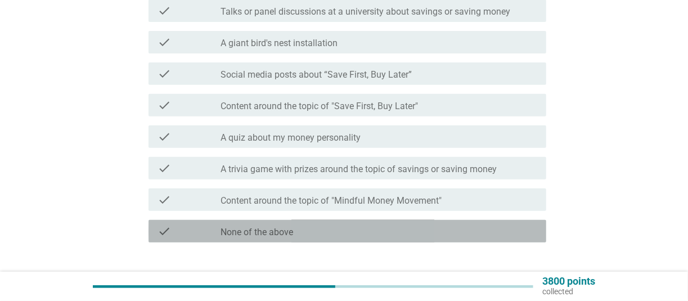
click at [361, 235] on div "check_box_outline_blank None of the above" at bounding box center [379, 232] width 317 height 14
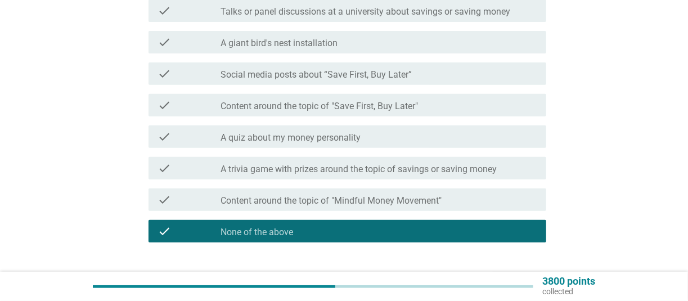
scroll to position [251, 0]
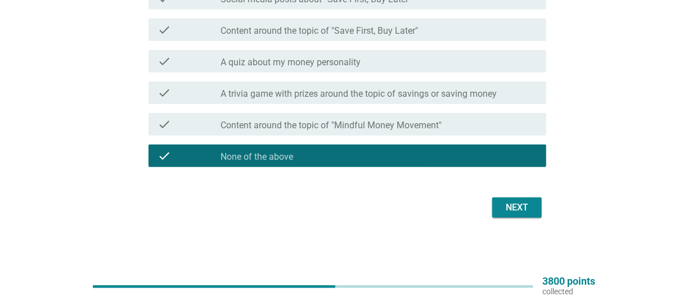
click at [529, 218] on div "Next" at bounding box center [344, 207] width 405 height 27
click at [529, 207] on div "Next" at bounding box center [518, 208] width 32 height 14
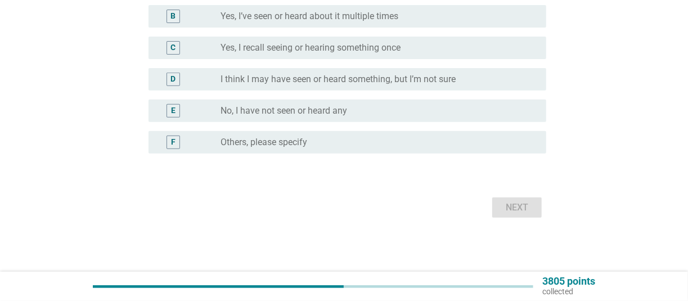
scroll to position [0, 0]
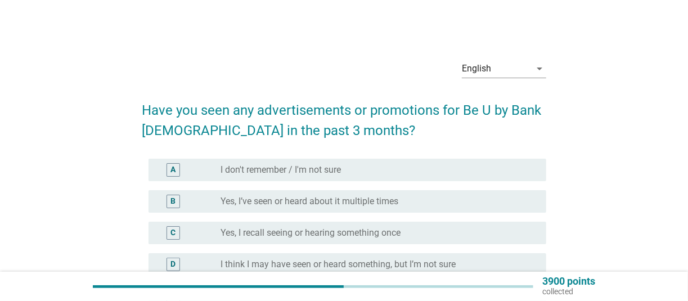
click at [301, 171] on label "I don't remember / I'm not sure" at bounding box center [281, 169] width 120 height 11
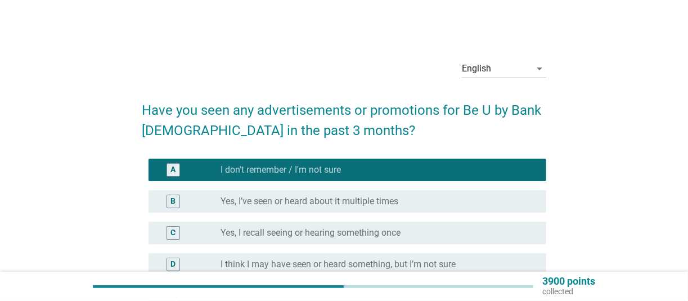
scroll to position [185, 0]
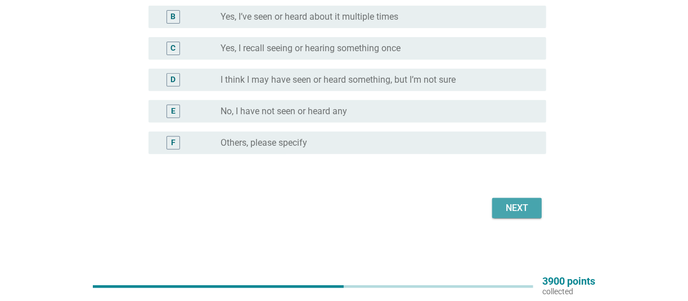
click at [521, 200] on button "Next" at bounding box center [518, 208] width 50 height 20
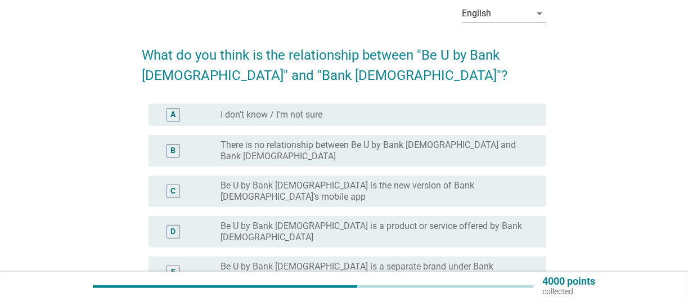
scroll to position [59, 0]
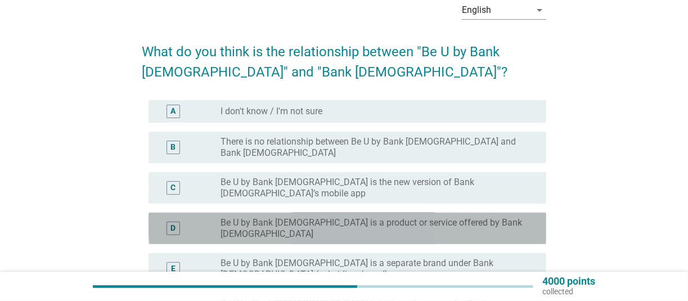
click at [298, 213] on div "D radio_button_unchecked Be U by Bank [DEMOGRAPHIC_DATA] is a product or servic…" at bounding box center [348, 229] width 398 height 32
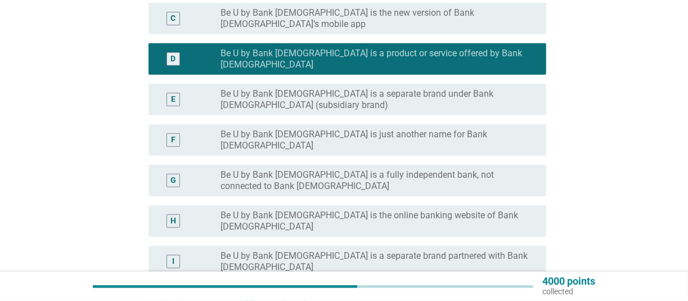
scroll to position [311, 0]
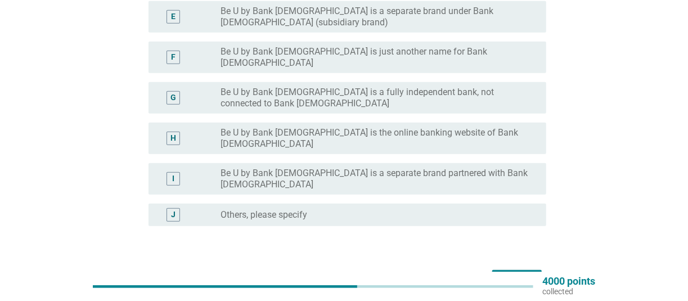
click at [519, 270] on button "Next" at bounding box center [518, 280] width 50 height 20
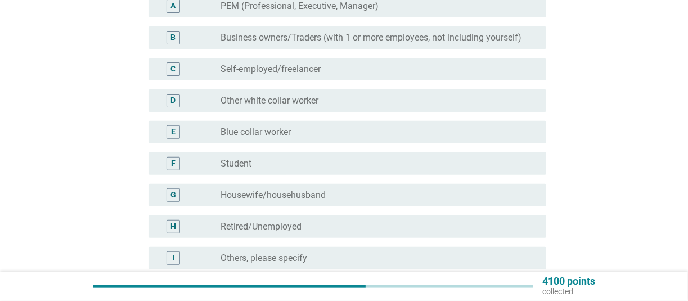
scroll to position [117, 0]
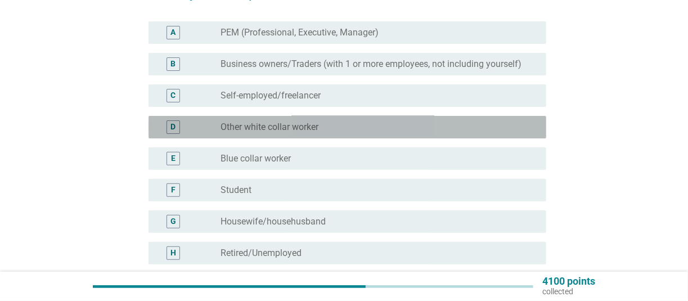
click at [269, 133] on div "radio_button_unchecked Other white collar worker" at bounding box center [379, 127] width 317 height 14
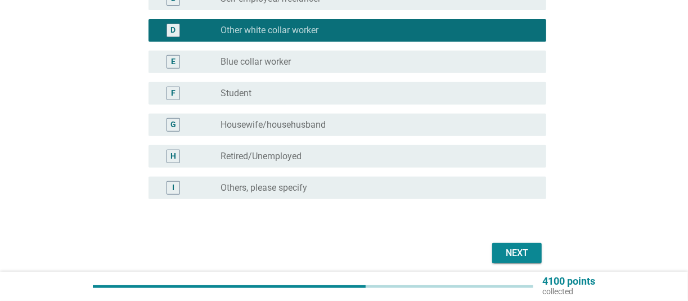
scroll to position [259, 0]
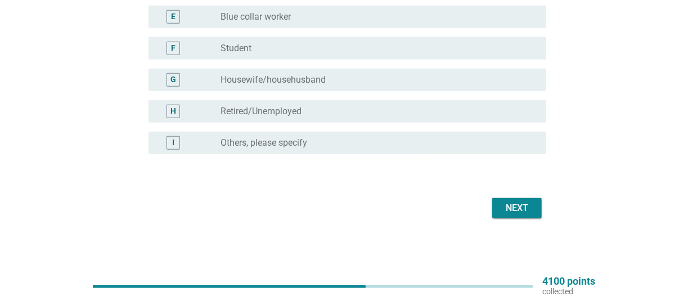
click at [543, 205] on div "Next" at bounding box center [344, 208] width 405 height 27
click at [538, 212] on button "Next" at bounding box center [518, 208] width 50 height 20
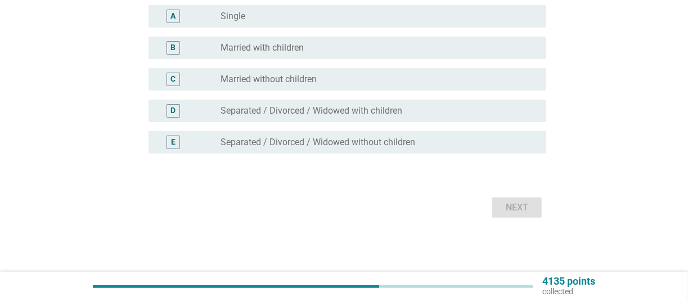
scroll to position [0, 0]
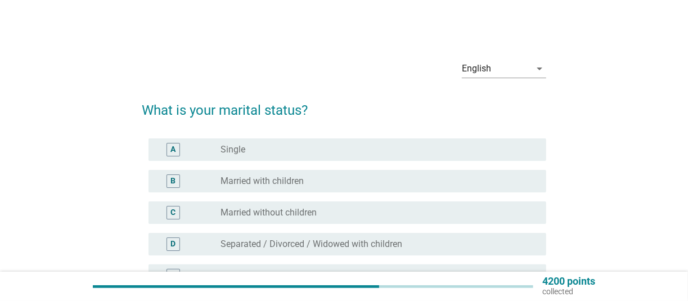
click at [301, 153] on div "radio_button_unchecked Single" at bounding box center [375, 149] width 308 height 11
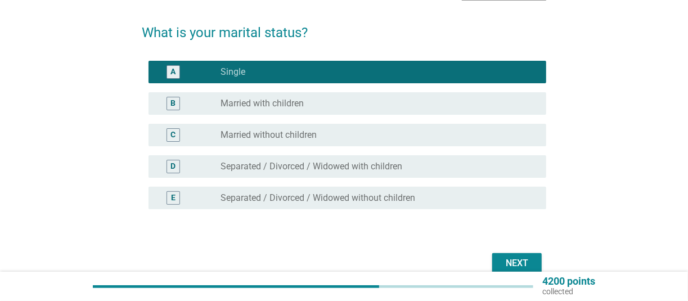
scroll to position [133, 0]
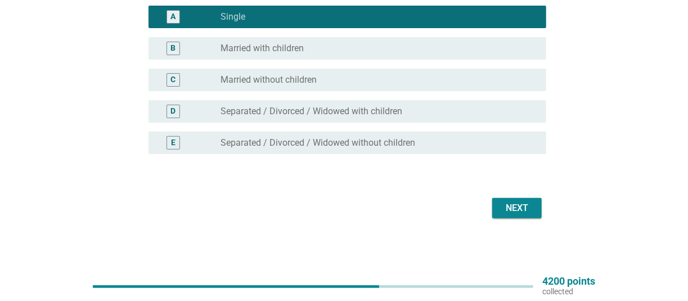
click at [513, 216] on button "Next" at bounding box center [518, 208] width 50 height 20
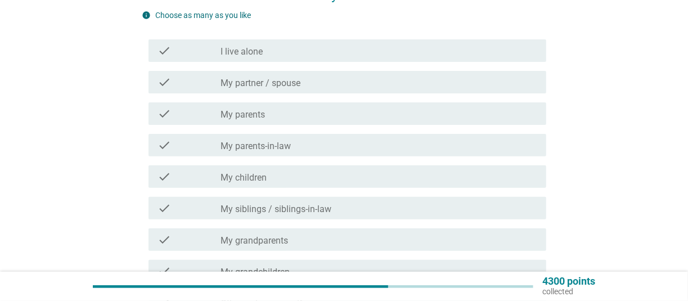
scroll to position [117, 0]
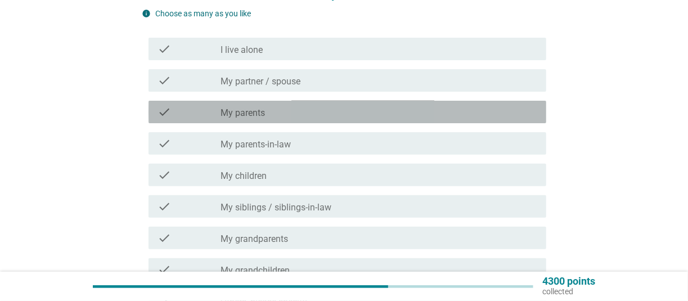
click at [243, 109] on label "My parents" at bounding box center [243, 113] width 44 height 11
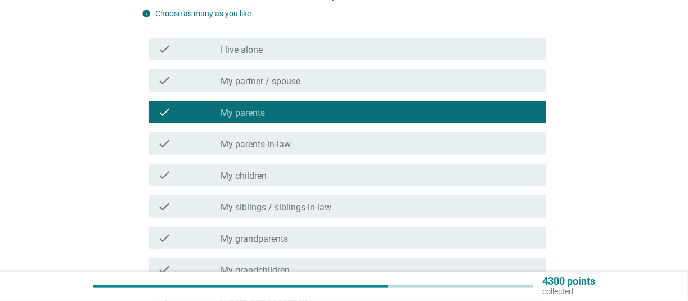
click at [232, 204] on label "My siblings / siblings-in-law" at bounding box center [276, 207] width 111 height 11
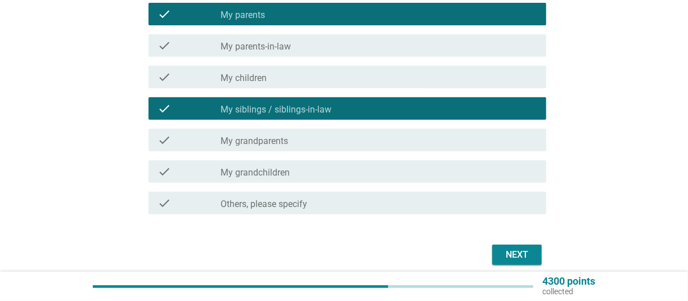
scroll to position [234, 0]
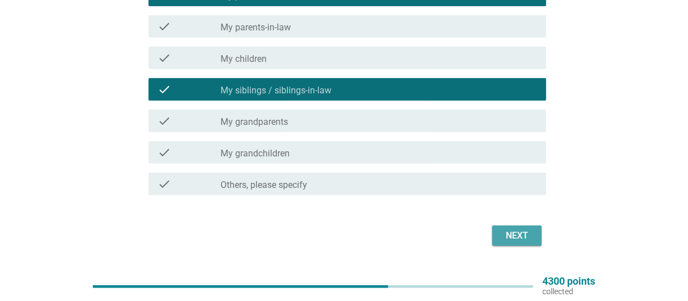
click at [520, 230] on div "Next" at bounding box center [518, 236] width 32 height 14
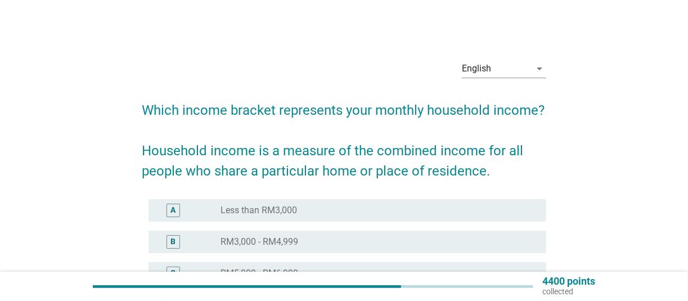
scroll to position [117, 0]
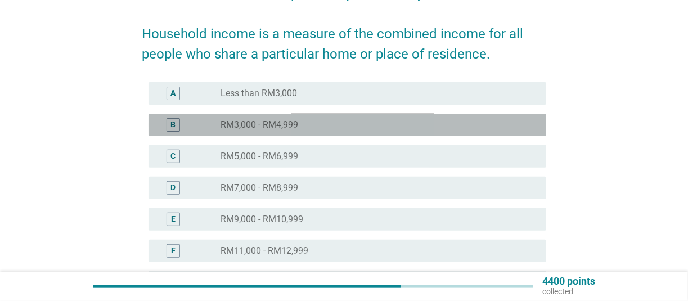
click at [270, 122] on label "RM3,000 - RM4,999" at bounding box center [260, 124] width 78 height 11
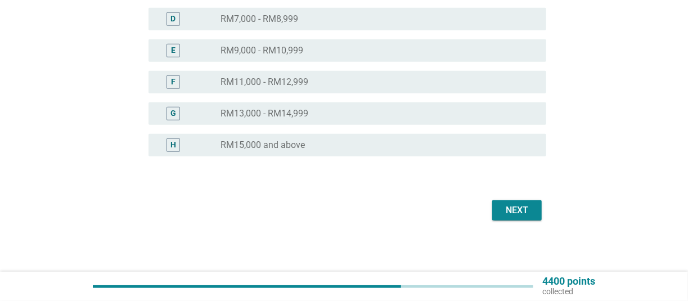
scroll to position [288, 0]
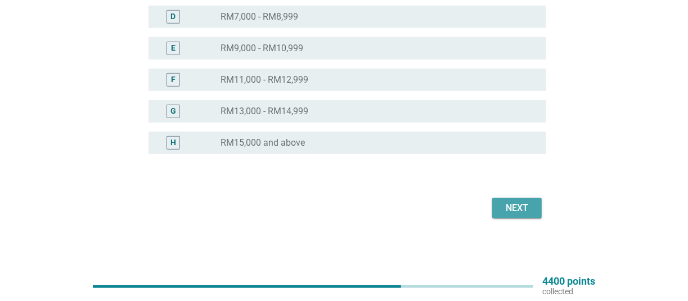
click at [529, 215] on button "Next" at bounding box center [518, 208] width 50 height 20
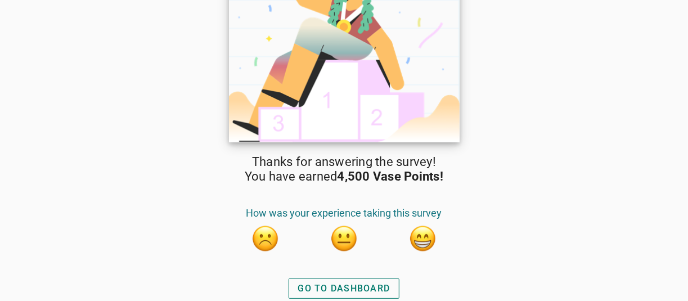
scroll to position [55, 0]
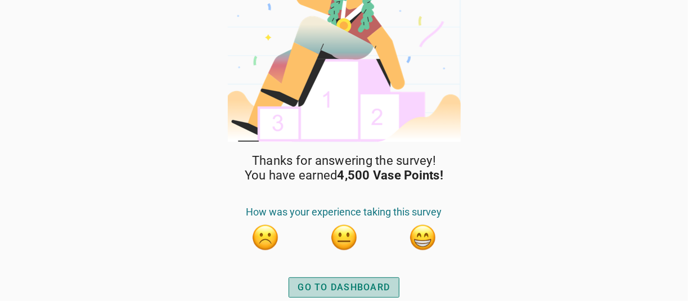
click at [335, 286] on div "GO TO DASHBOARD" at bounding box center [344, 288] width 92 height 14
